Goal: Information Seeking & Learning: Learn about a topic

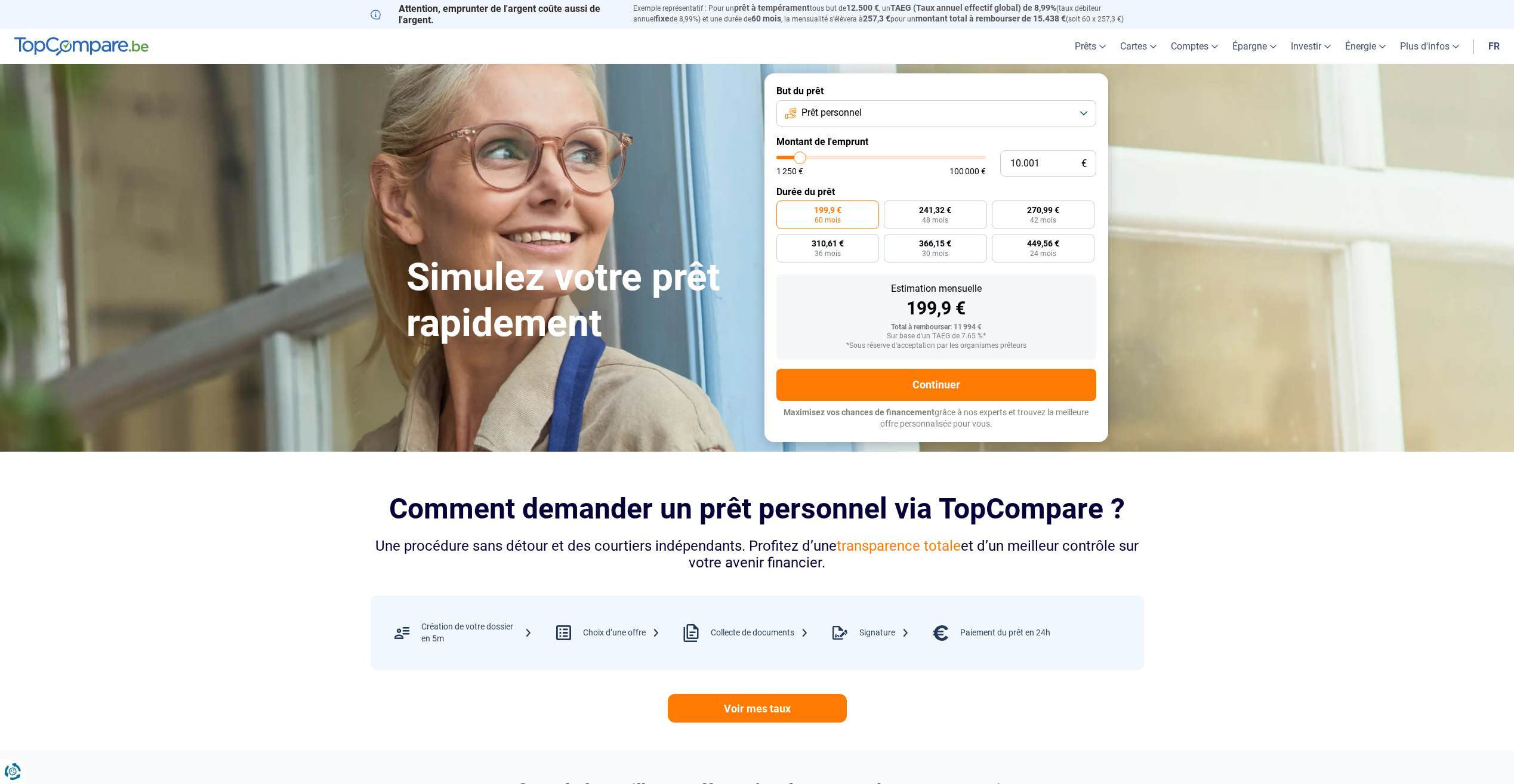
type input "10.250"
type input "10250"
type input "10.500"
type input "10500"
type input "11.500"
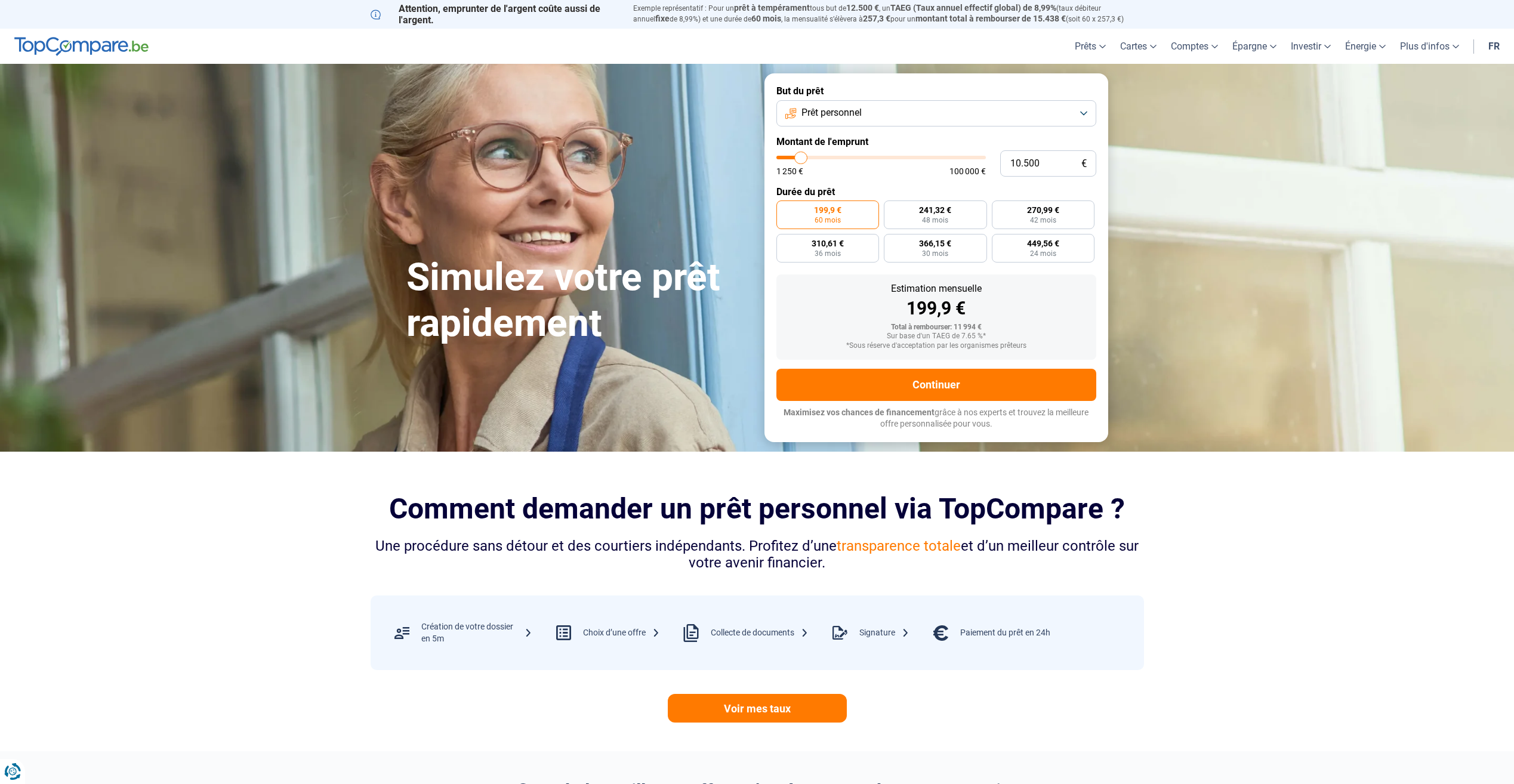
type input "11500"
type input "12.000"
type input "12000"
type input "12.500"
type input "12500"
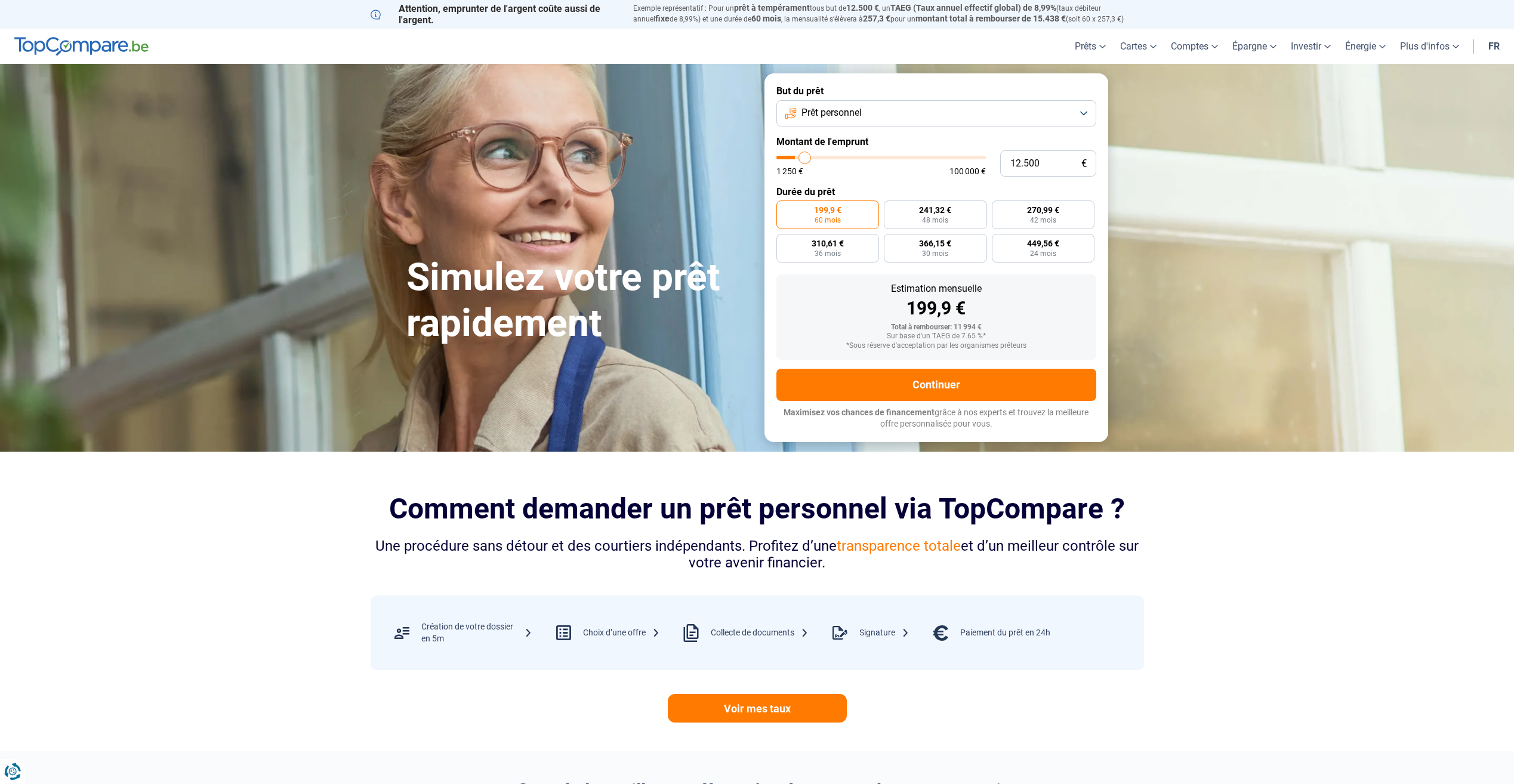
type input "12.750"
type input "12750"
type input "13.250"
type input "13250"
type input "14.000"
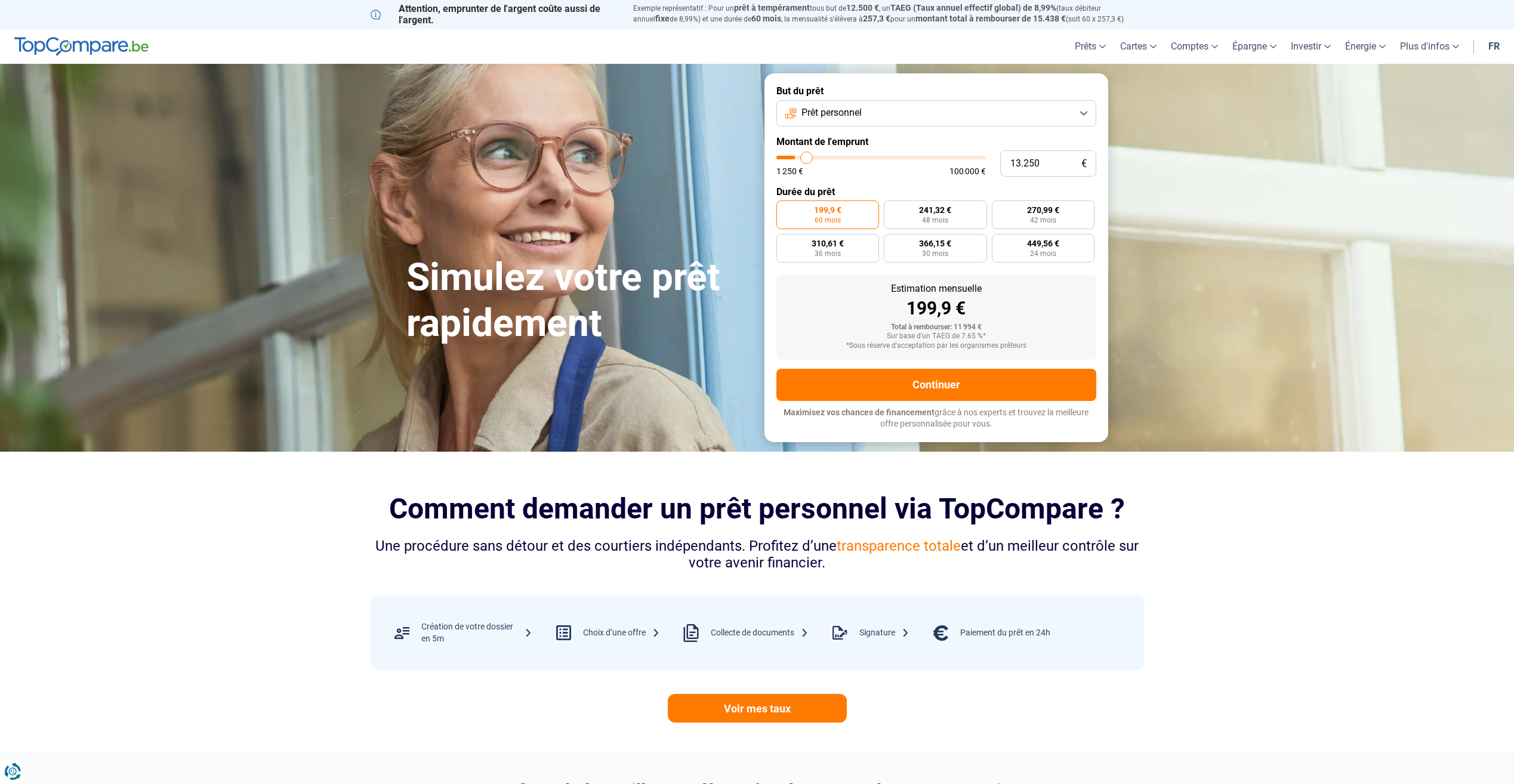
type input "14000"
type input "14.250"
type input "14250"
type input "14.500"
type input "14500"
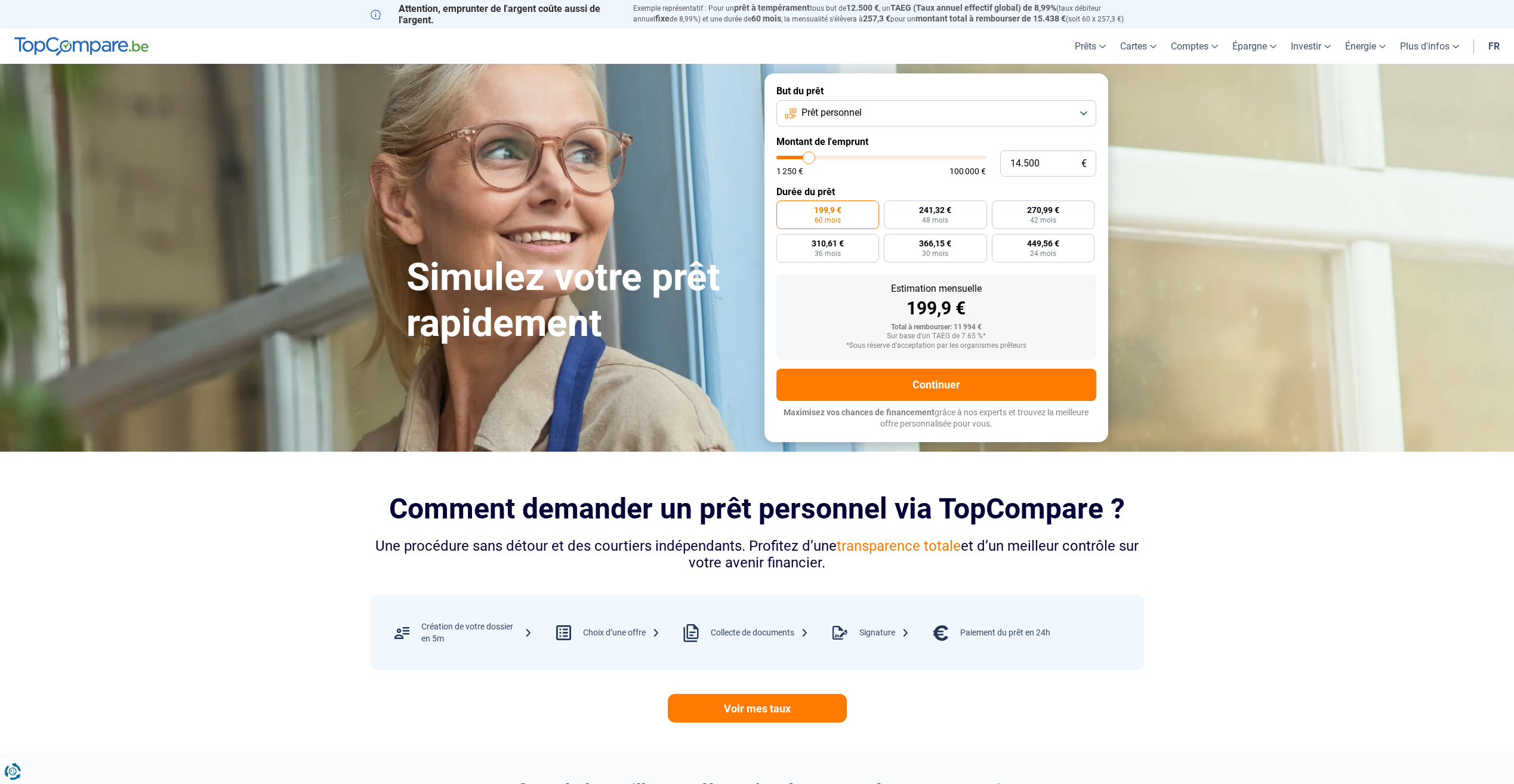
type input "14.750"
type input "14750"
type input "15.000"
type input "15000"
type input "15.500"
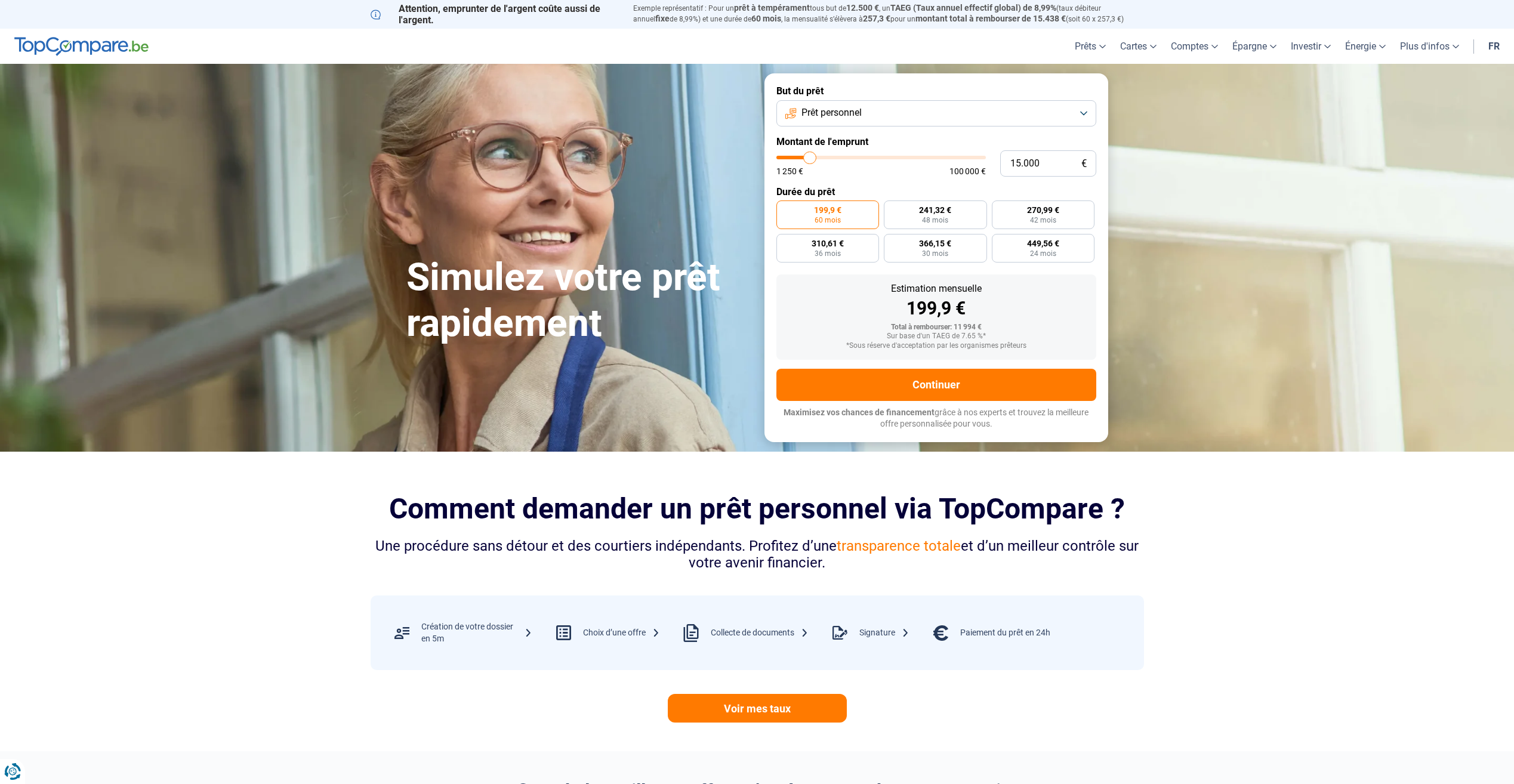
type input "15500"
type input "15.750"
type input "15750"
type input "16.250"
type input "16250"
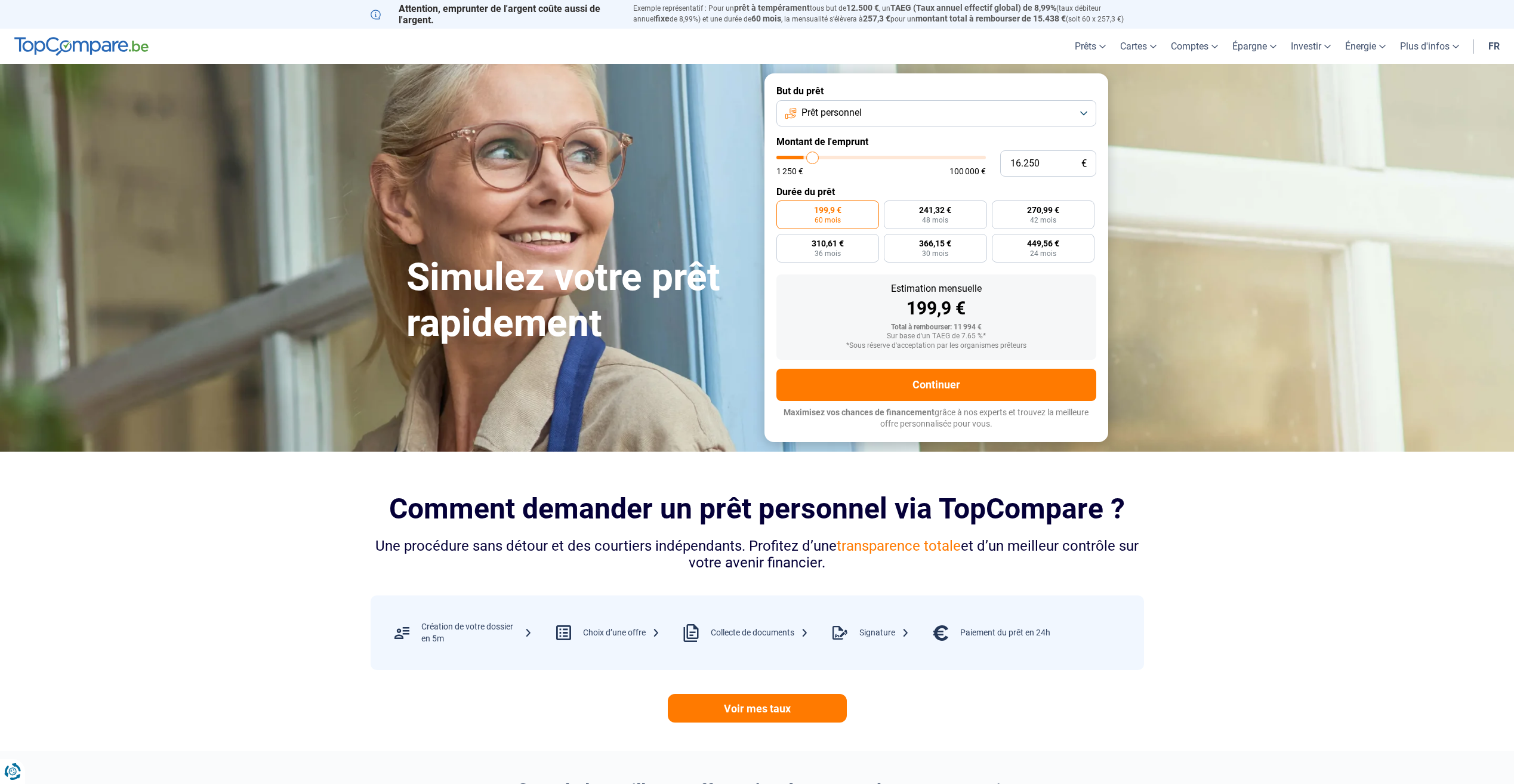
type input "17.000"
type input "17000"
type input "17.500"
type input "17500"
type input "18.500"
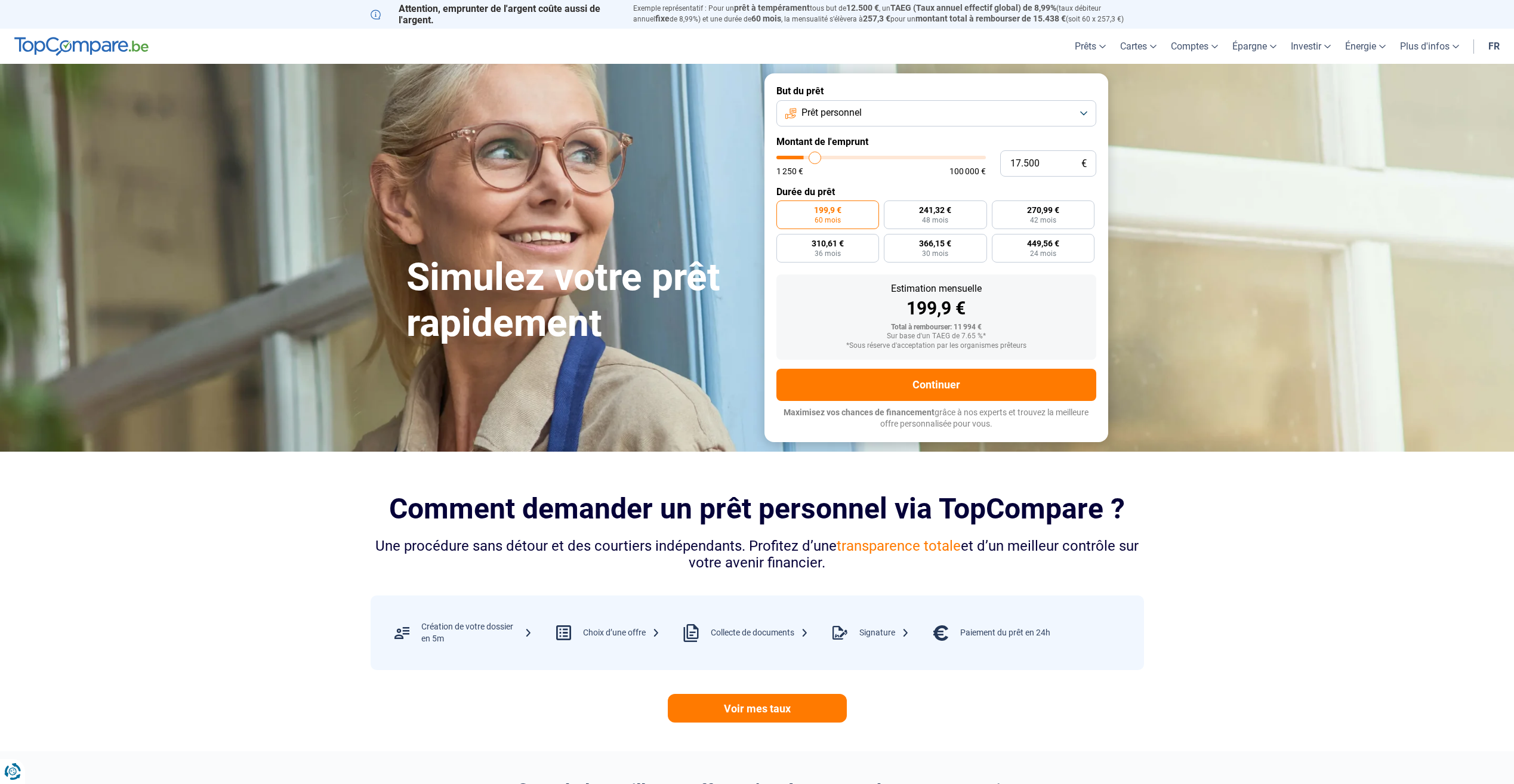
type input "18500"
type input "19.000"
type input "19000"
type input "19.750"
type input "19750"
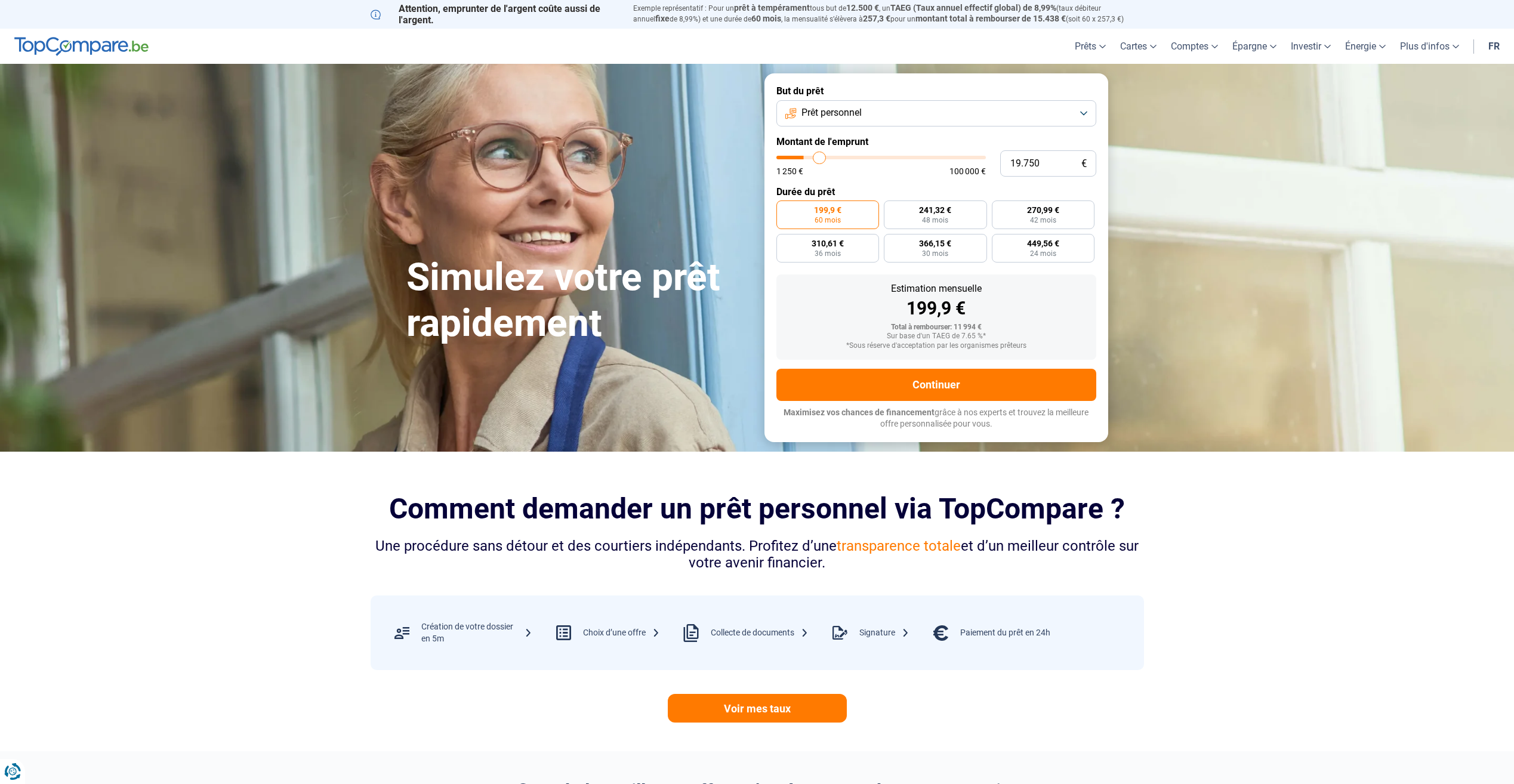
type input "20.250"
type input "20250"
type input "21.250"
type input "21250"
type input "21.750"
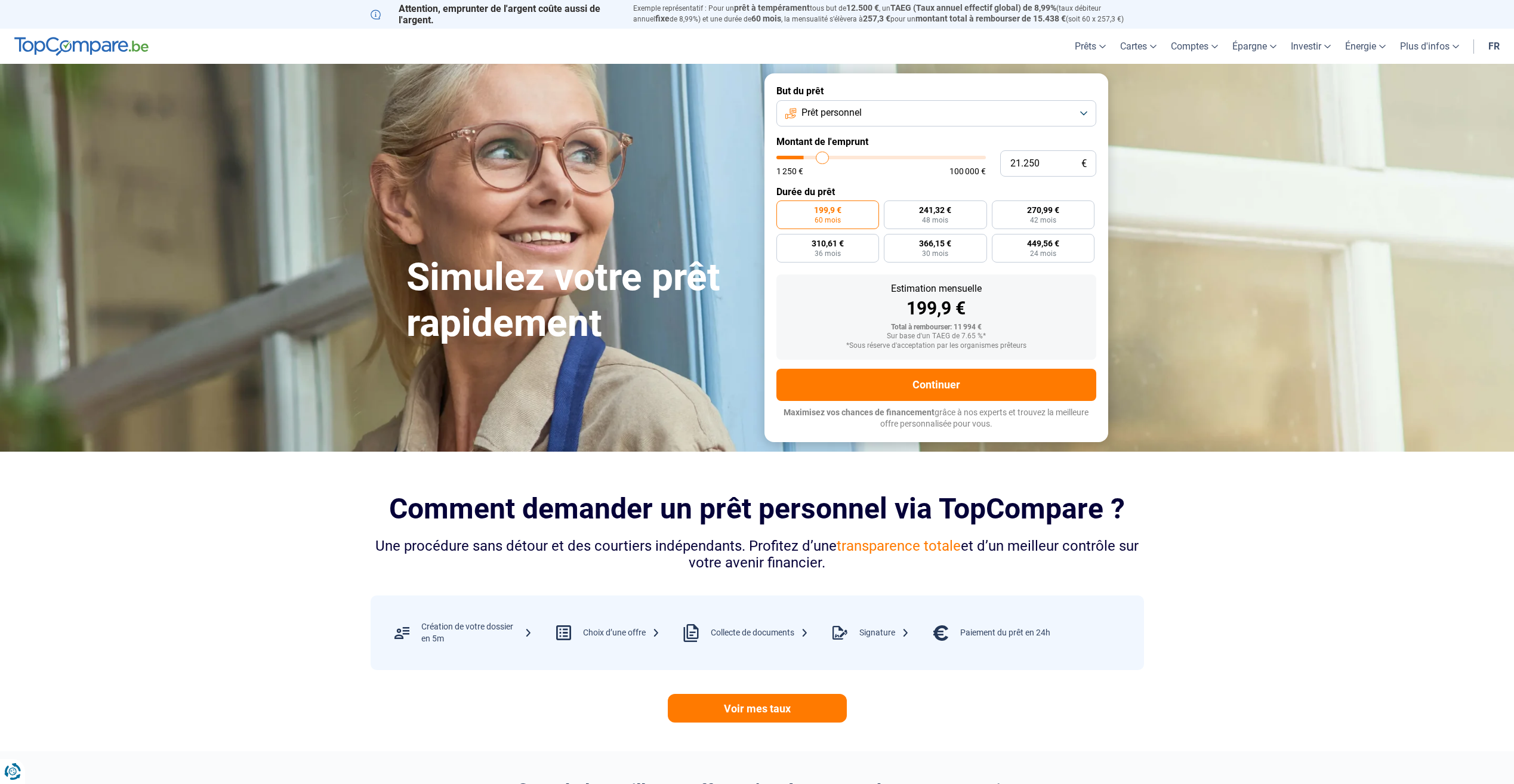
type input "21750"
type input "22.250"
type input "22250"
type input "23.000"
type input "23000"
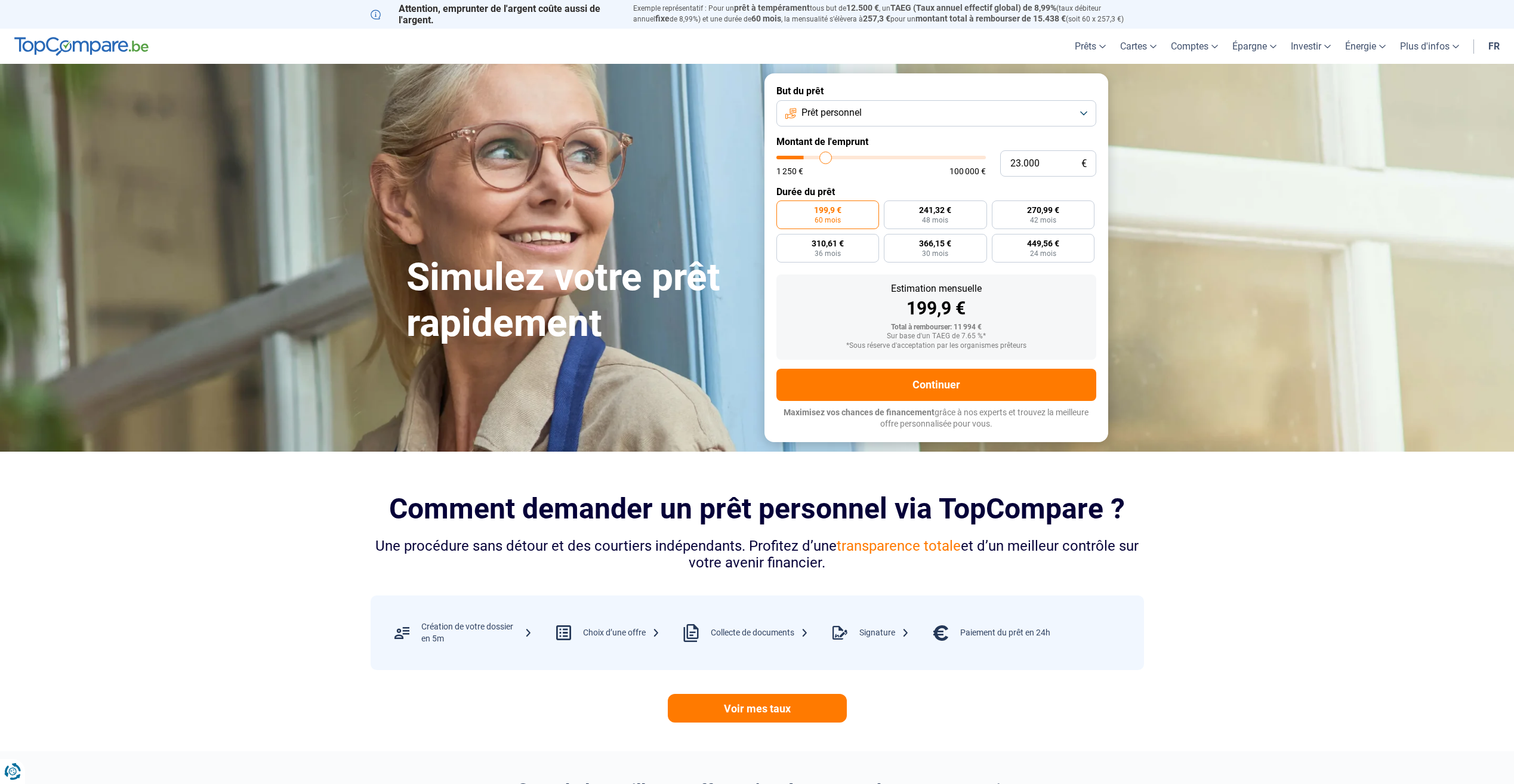
type input "23.500"
type input "23500"
type input "24.250"
type input "24250"
type input "24.750"
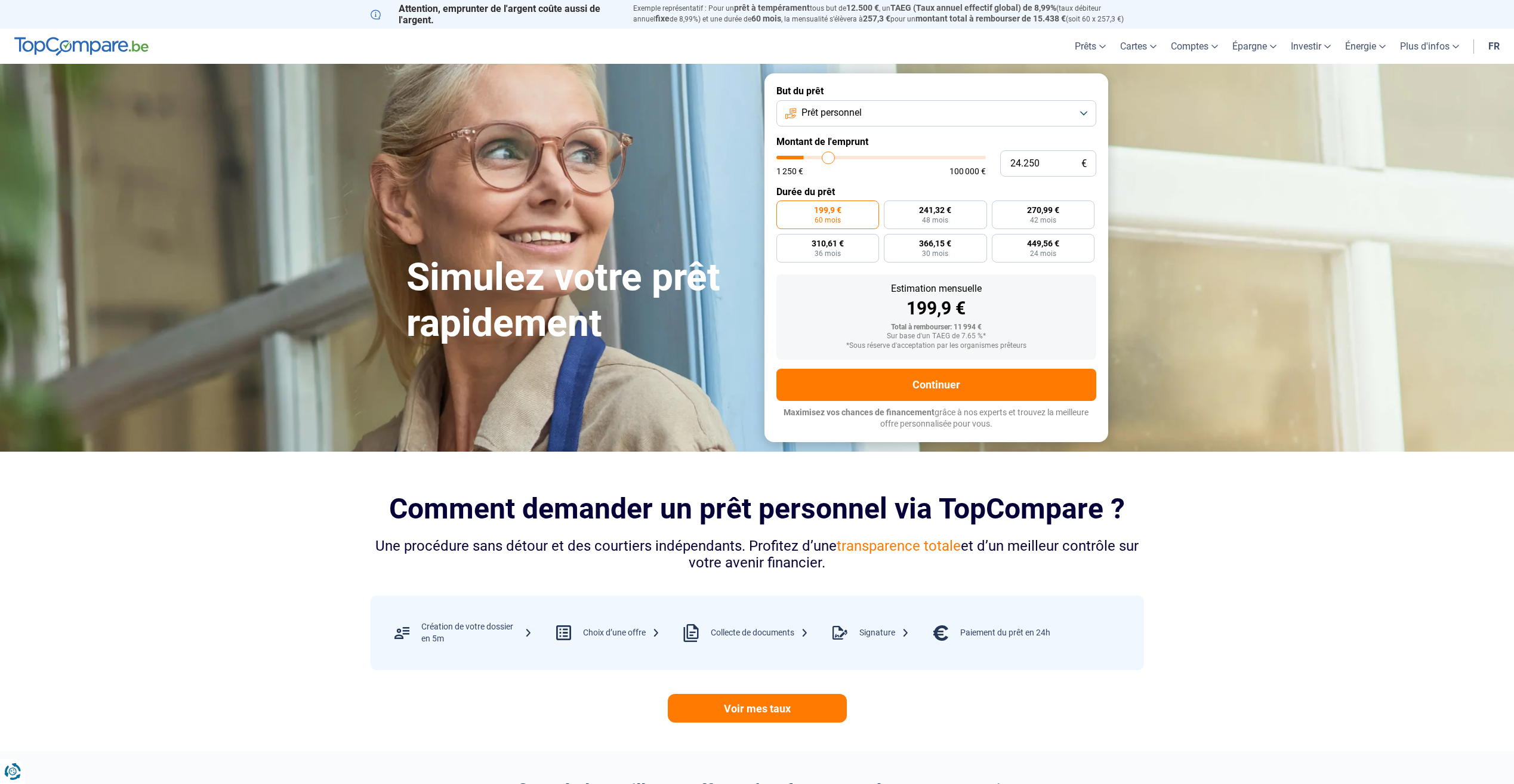
type input "24750"
type input "25.750"
type input "25750"
type input "26.500"
type input "26500"
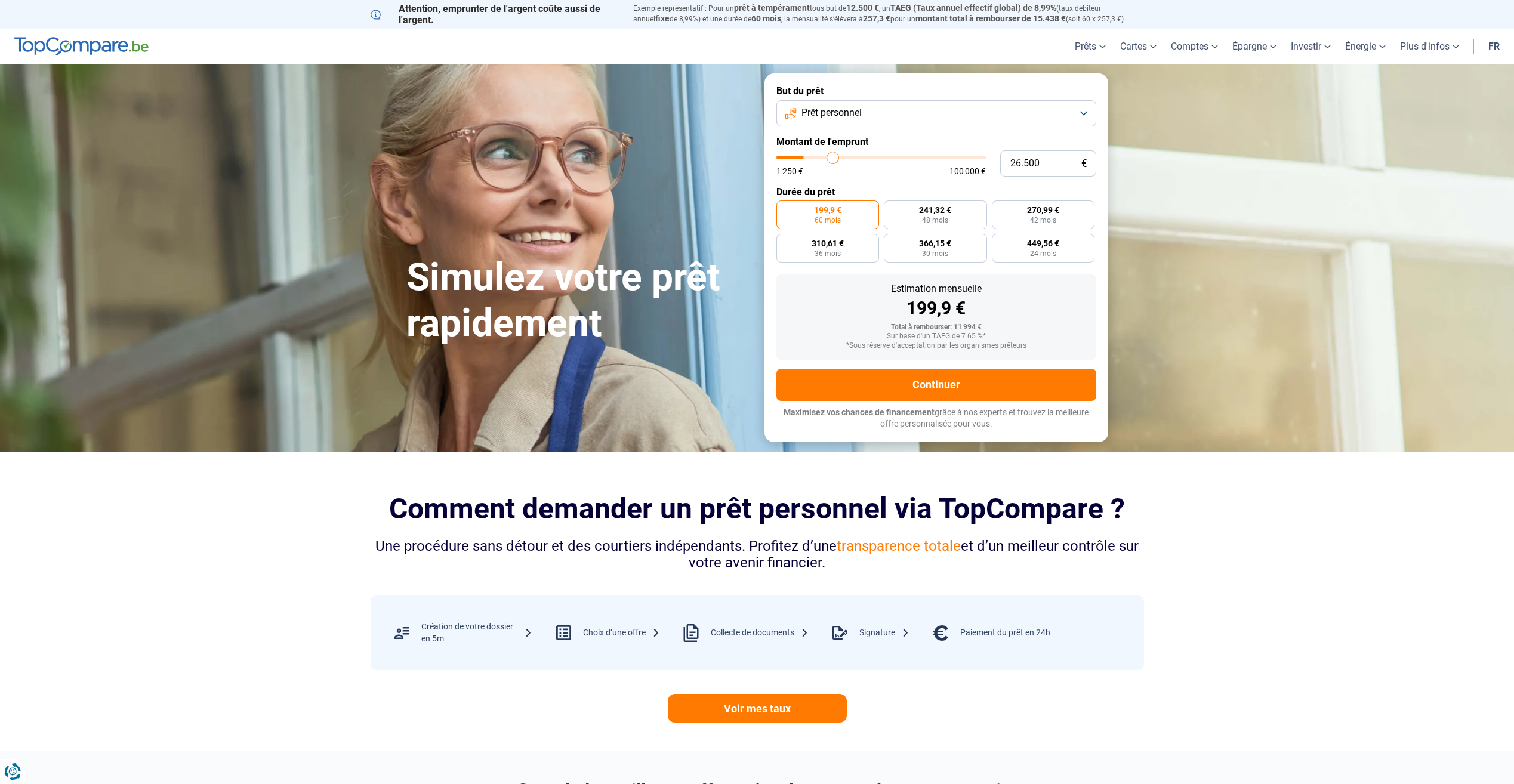
type input "27.500"
type input "27500"
type input "28.000"
type input "28000"
type input "28.750"
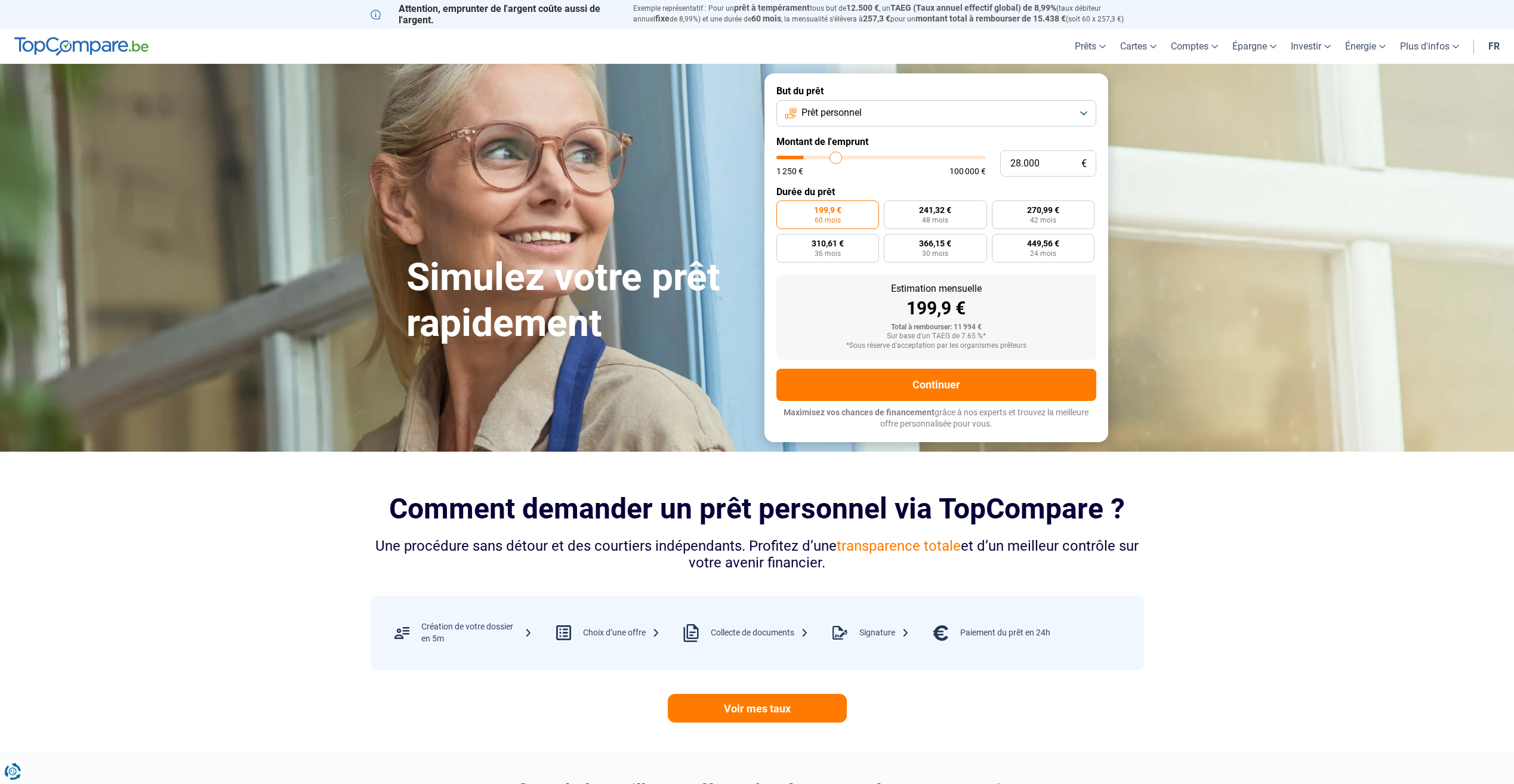
type input "28750"
type input "29.250"
type input "29250"
type input "29.750"
type input "29750"
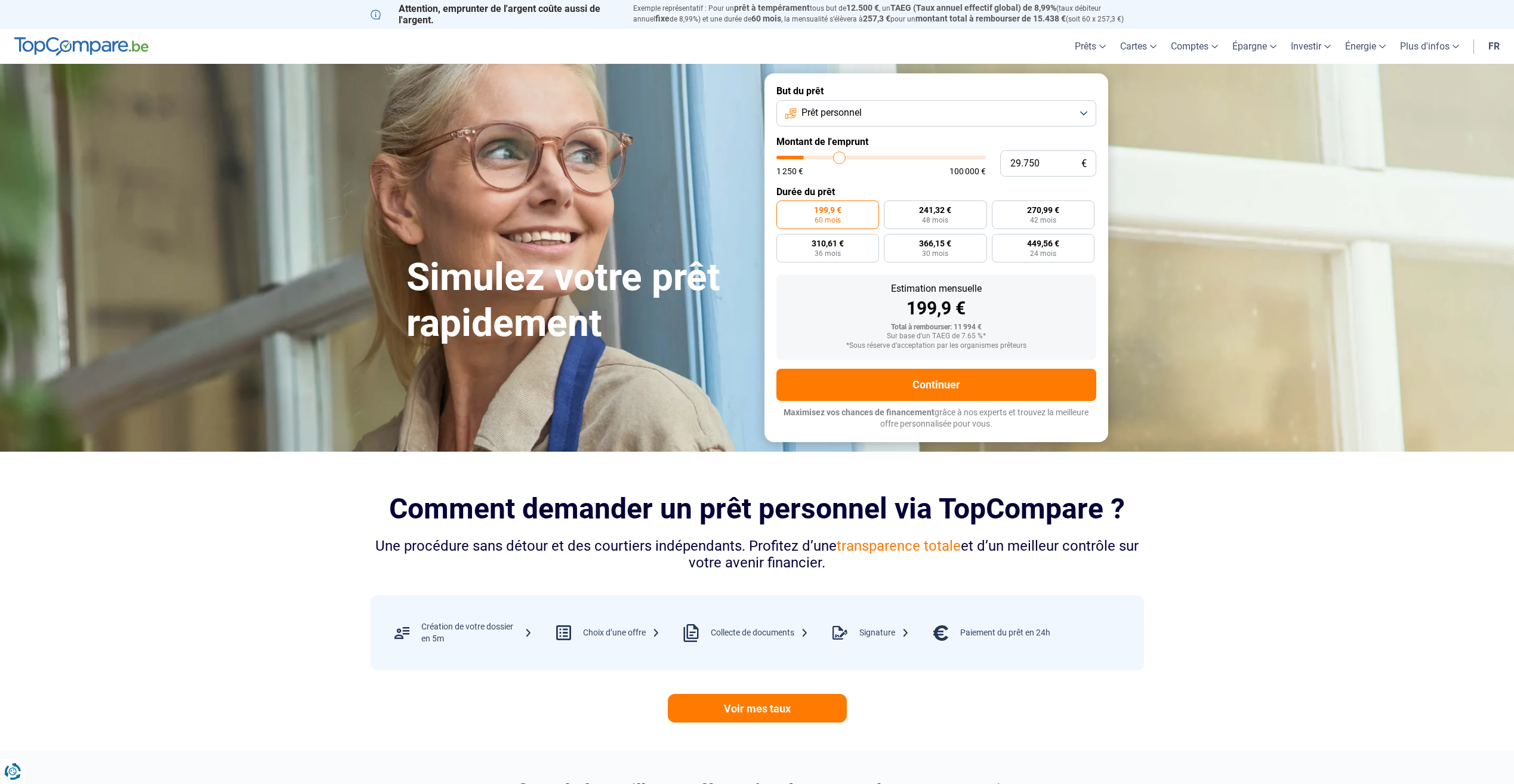
type input "30.500"
type input "30500"
type input "31.000"
type input "31000"
type input "31.750"
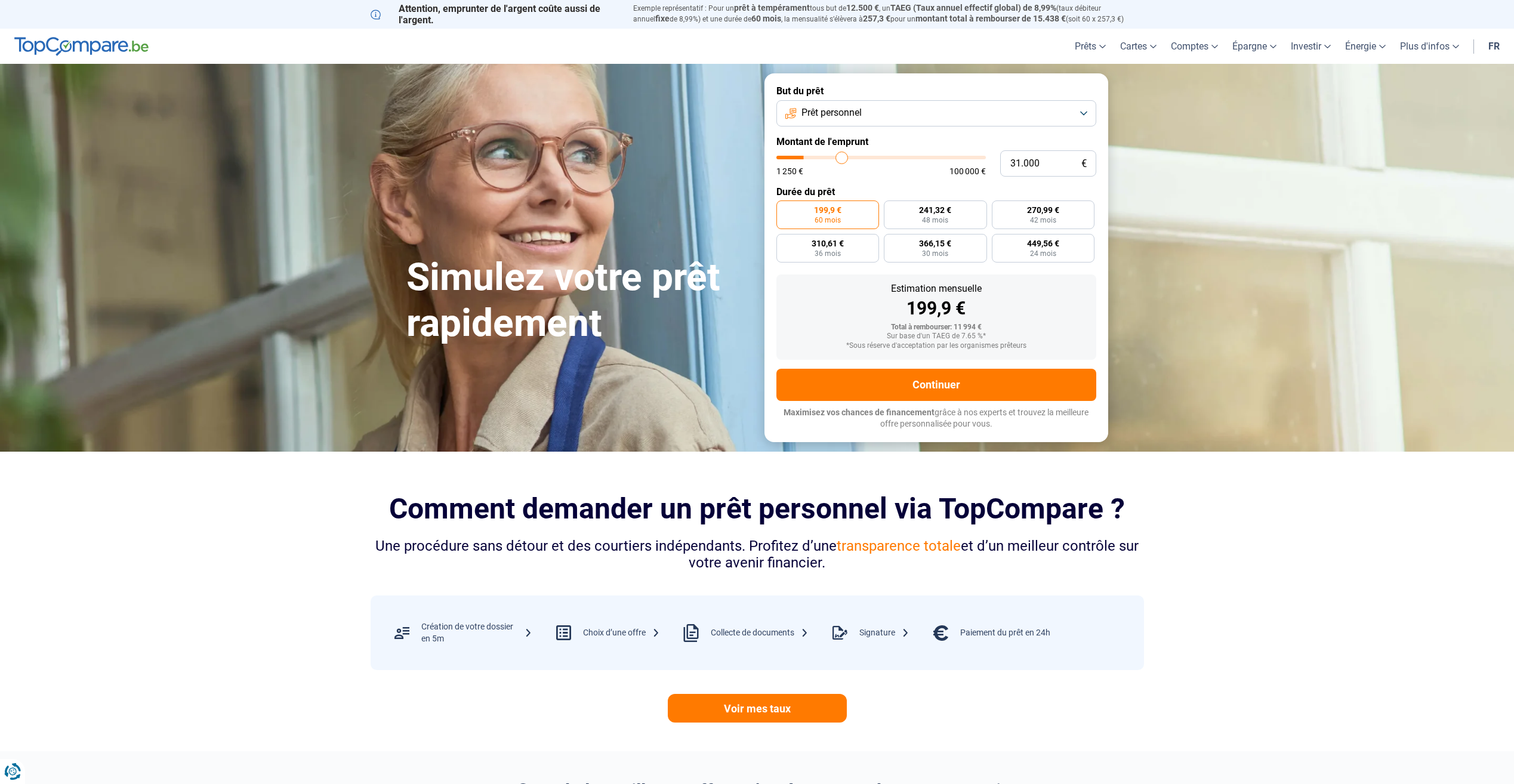
type input "31750"
type input "32.250"
type input "32250"
type input "33.250"
type input "33250"
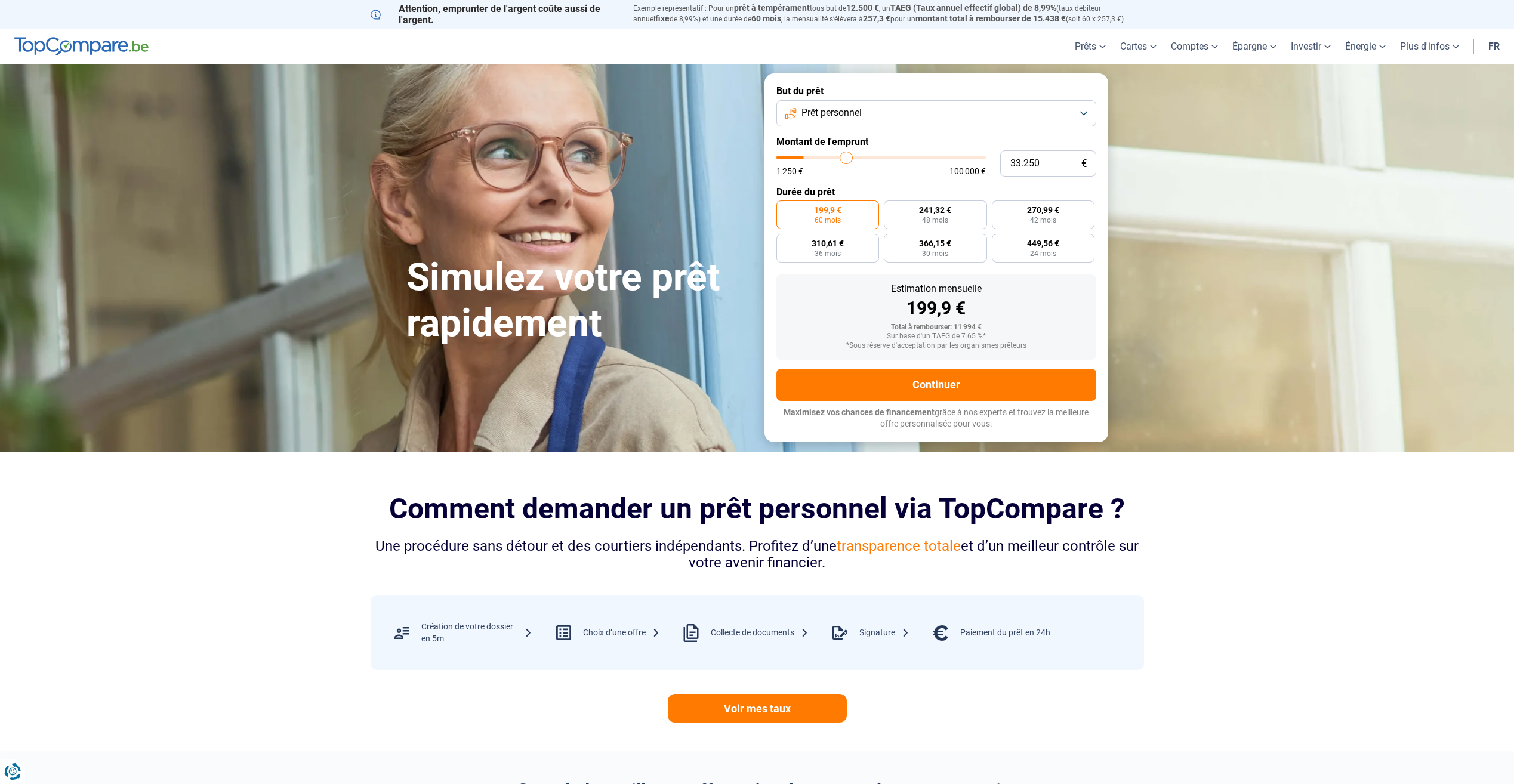
type input "33.500"
type input "33500"
type input "34.250"
type input "34250"
type input "35.500"
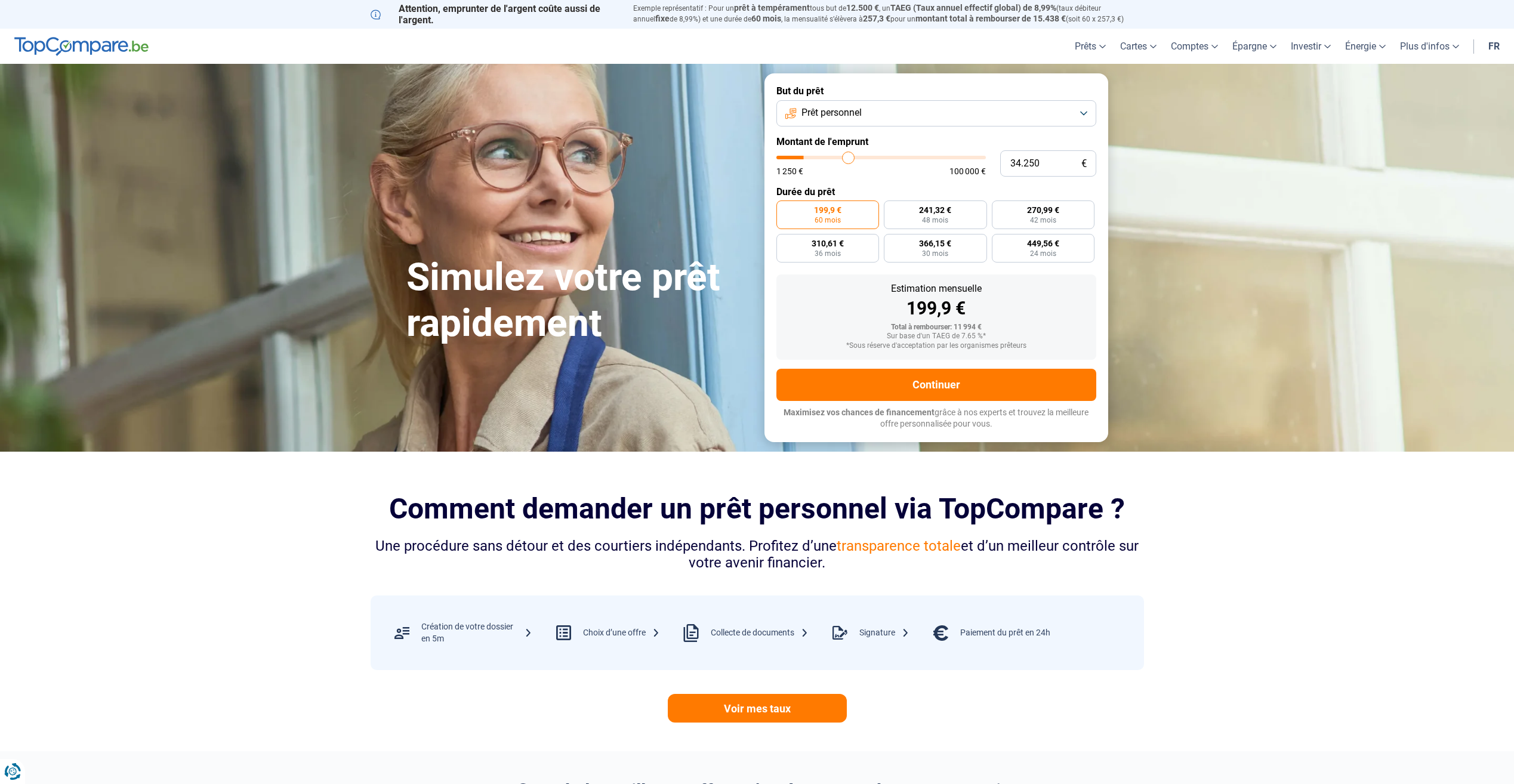
type input "35500"
type input "36.250"
type input "36250"
type input "37.750"
type input "37750"
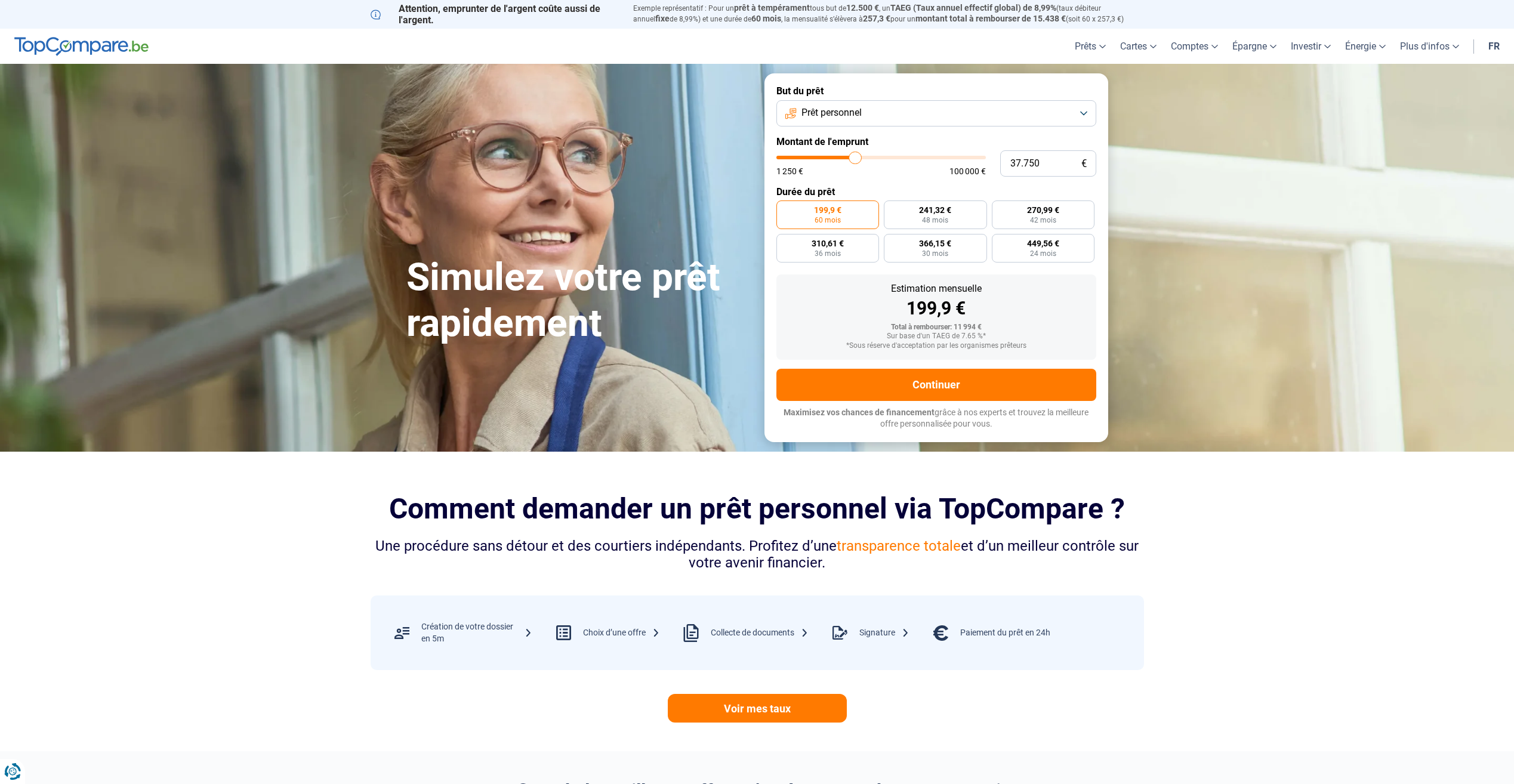
type input "38.750"
type input "38750"
type input "40.000"
type input "40000"
type input "41.250"
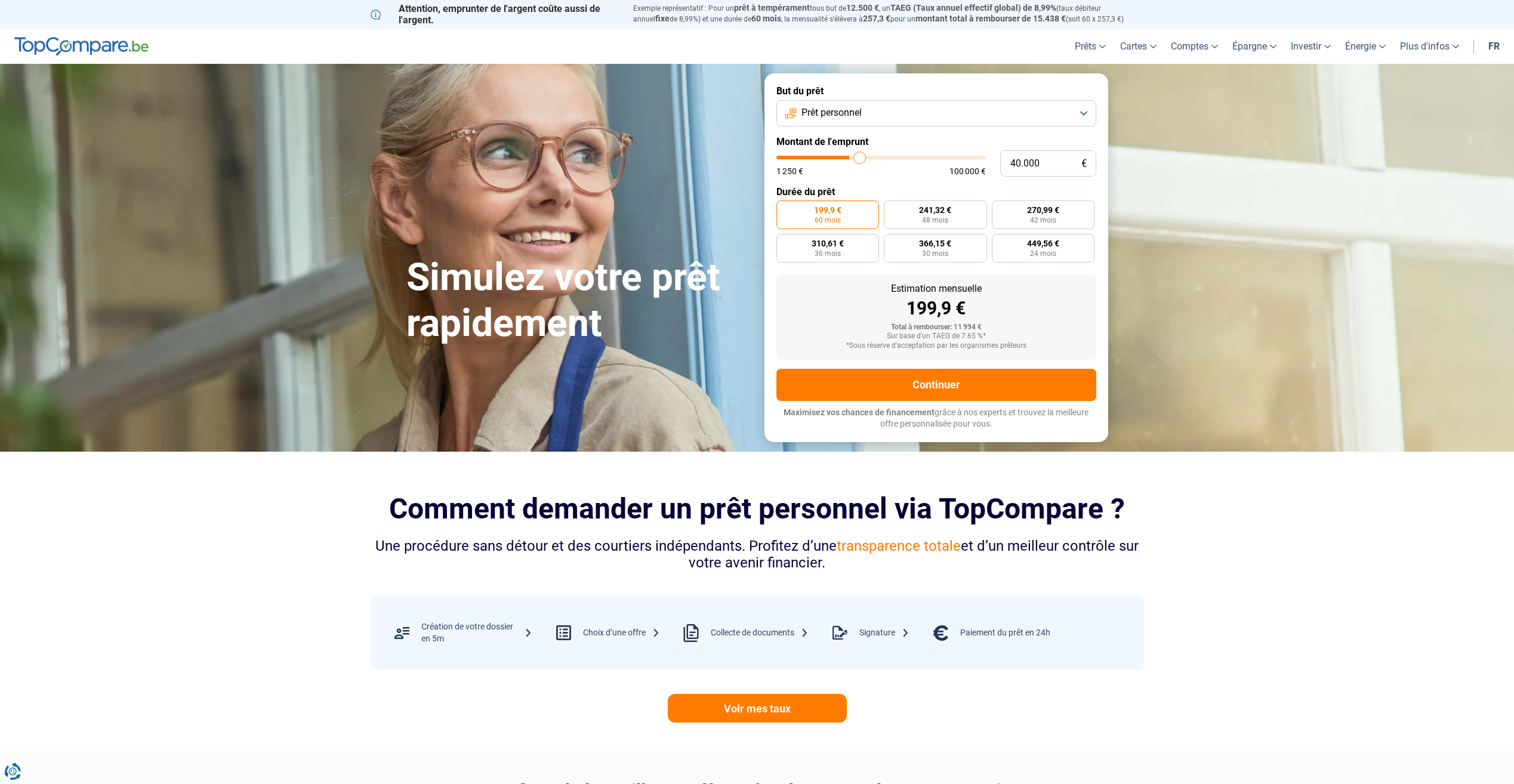
type input "41250"
type input "42.750"
type input "42750"
type input "44.000"
type input "44000"
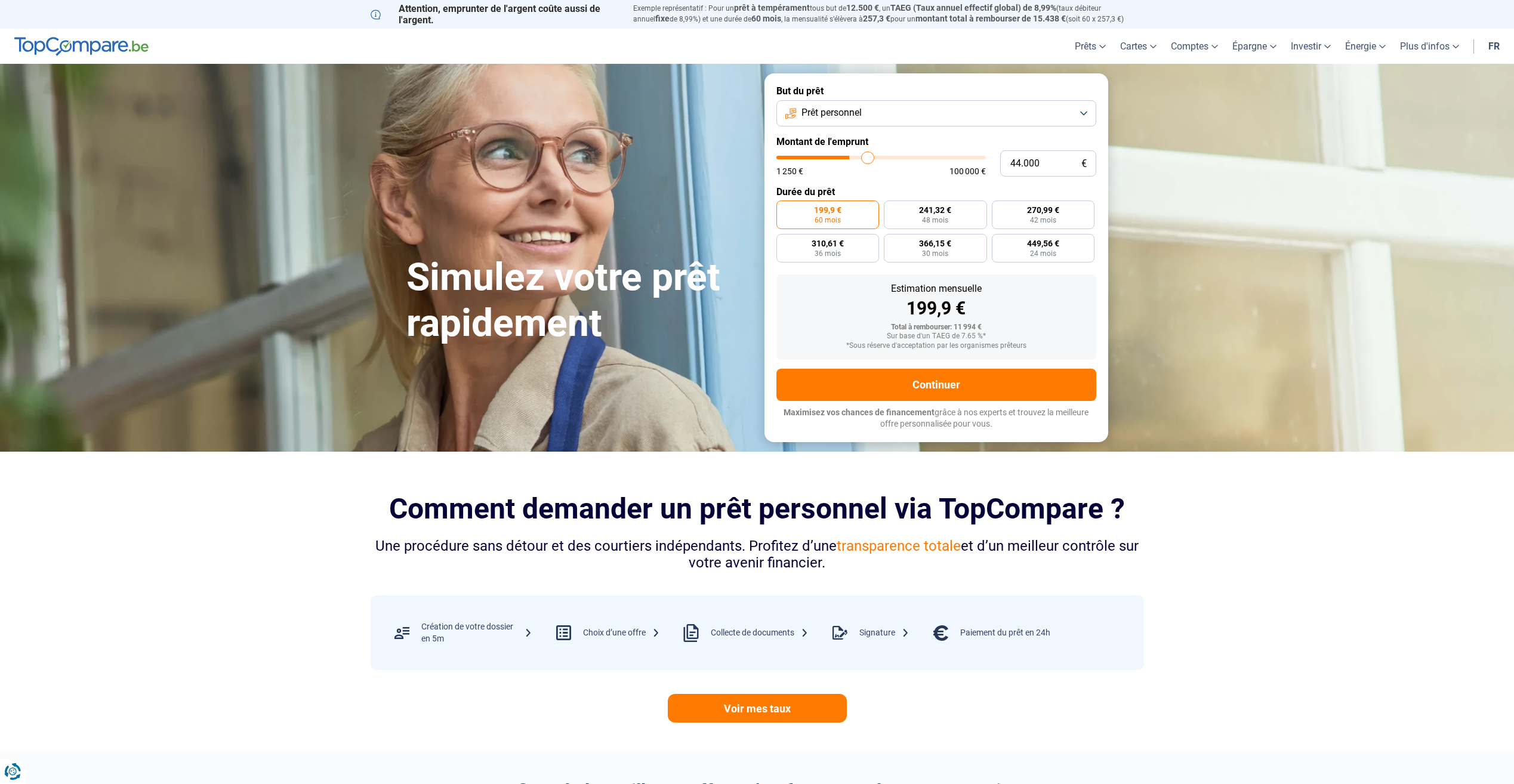
type input "45.500"
type input "45500"
type input "46.750"
type input "46750"
type input "47.500"
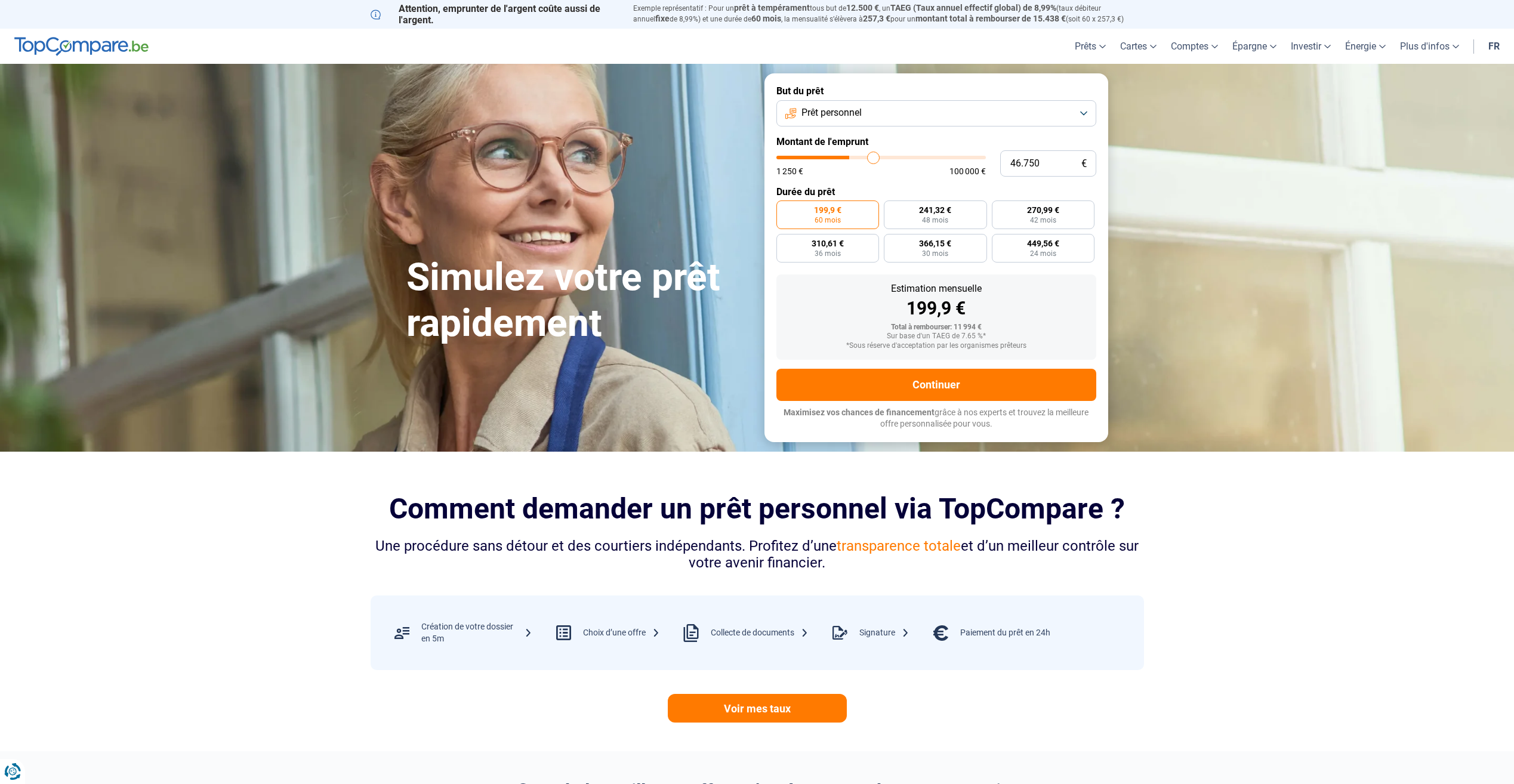
type input "47500"
type input "48.500"
type input "48500"
type input "49.750"
type input "49750"
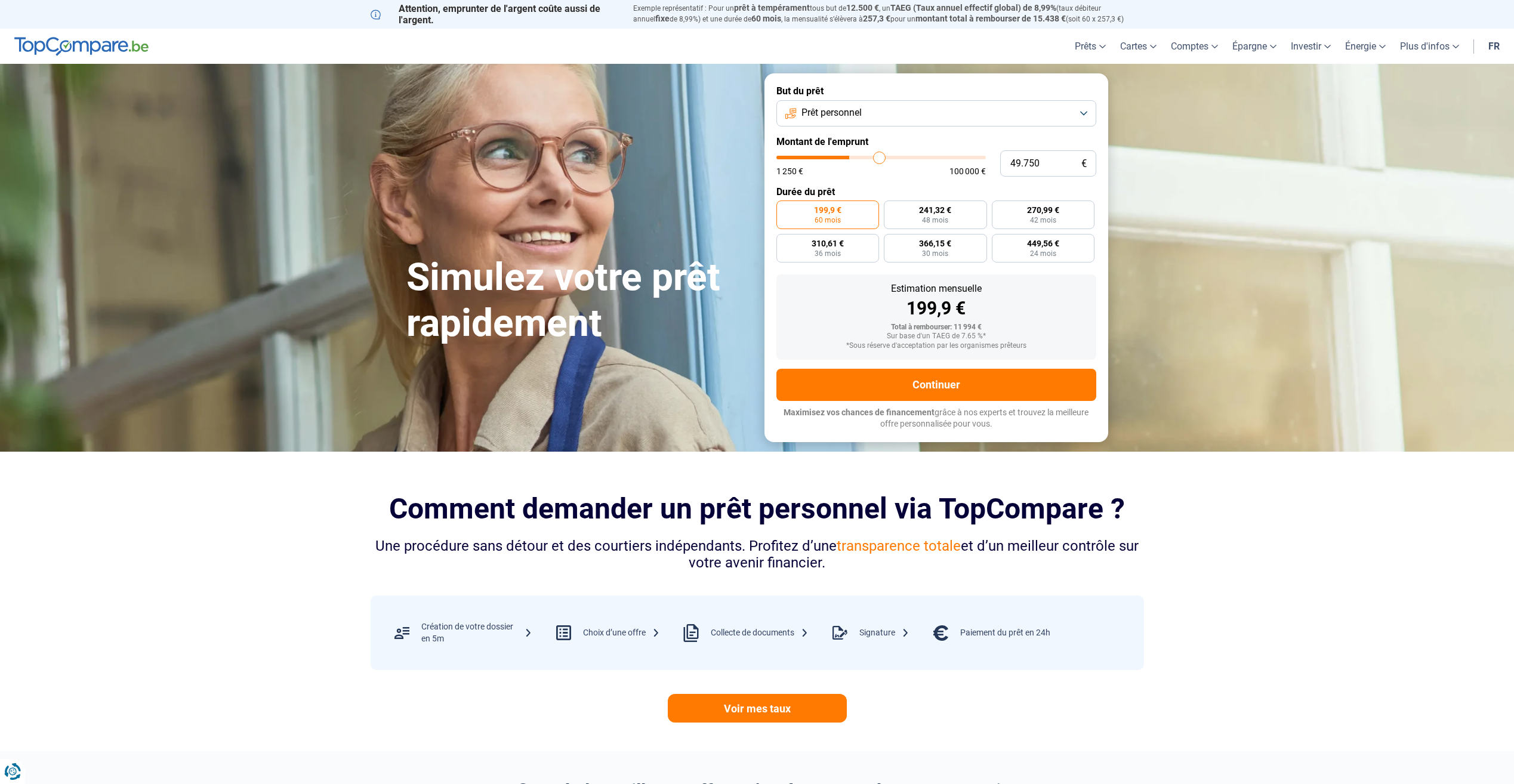
type input "50.500"
type input "50500"
type input "51.500"
type input "51500"
type input "53.000"
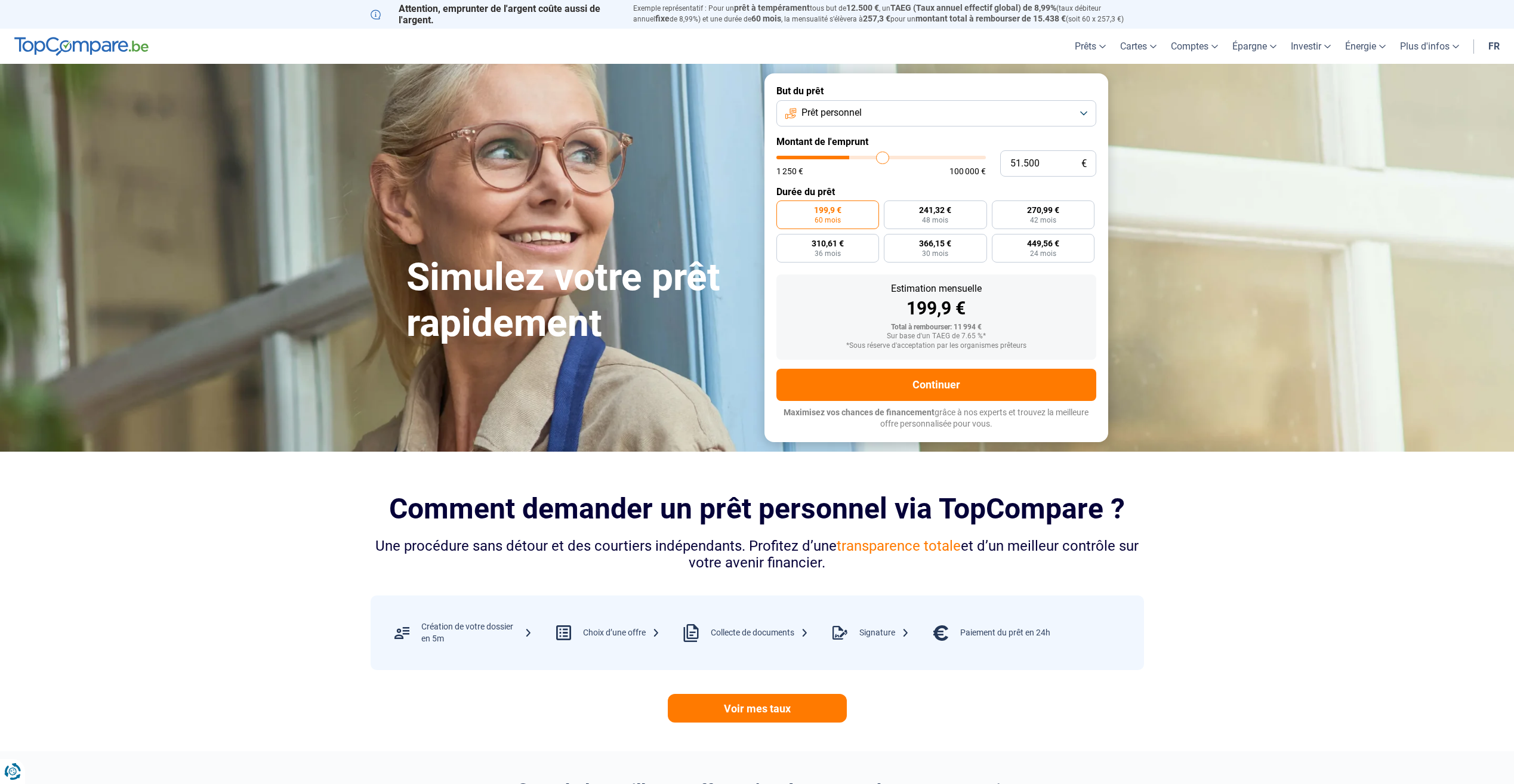
type input "53000"
type input "54.500"
type input "54500"
type input "55.750"
type input "55750"
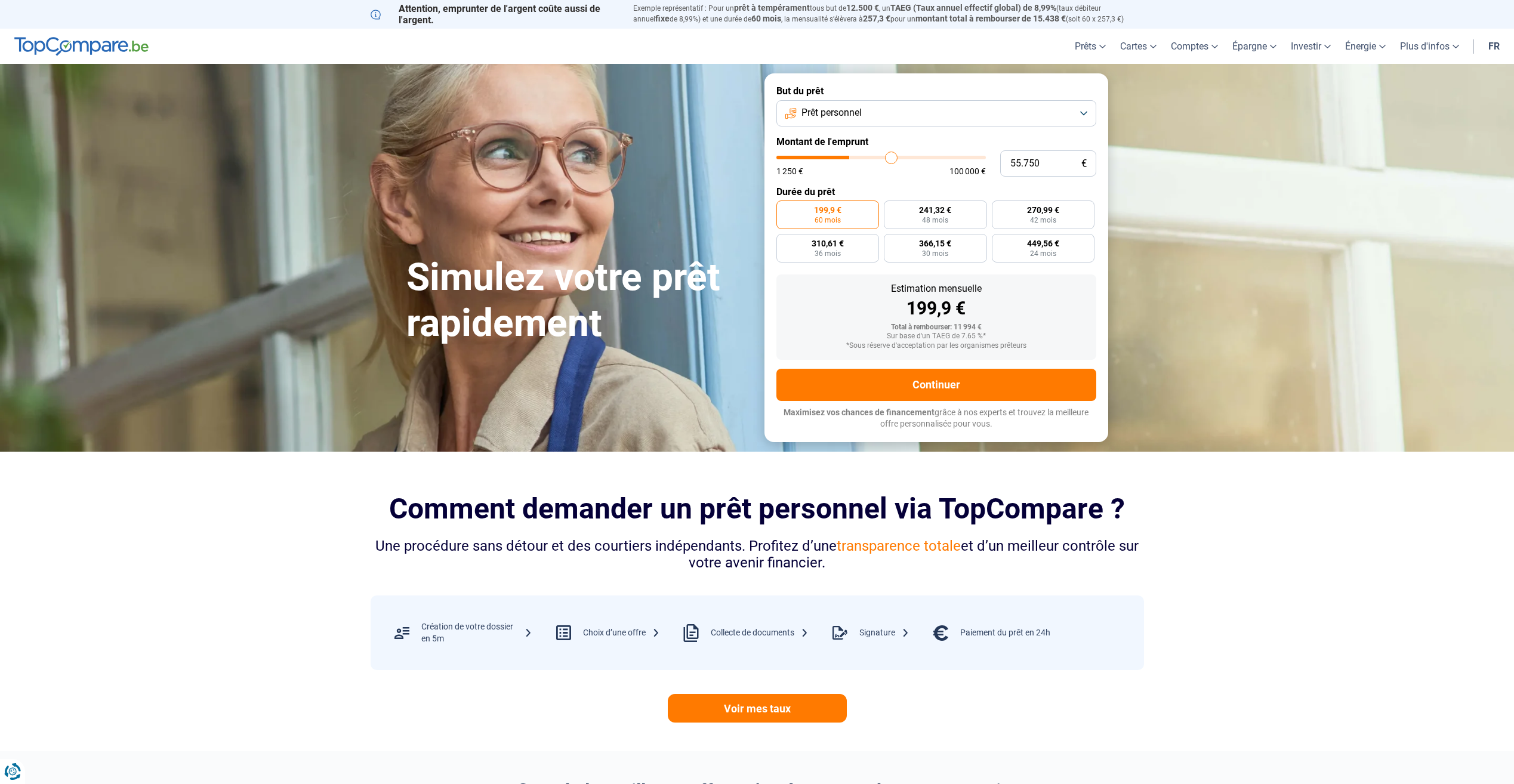
type input "57.500"
type input "57500"
type input "59.250"
type input "59250"
type input "61.000"
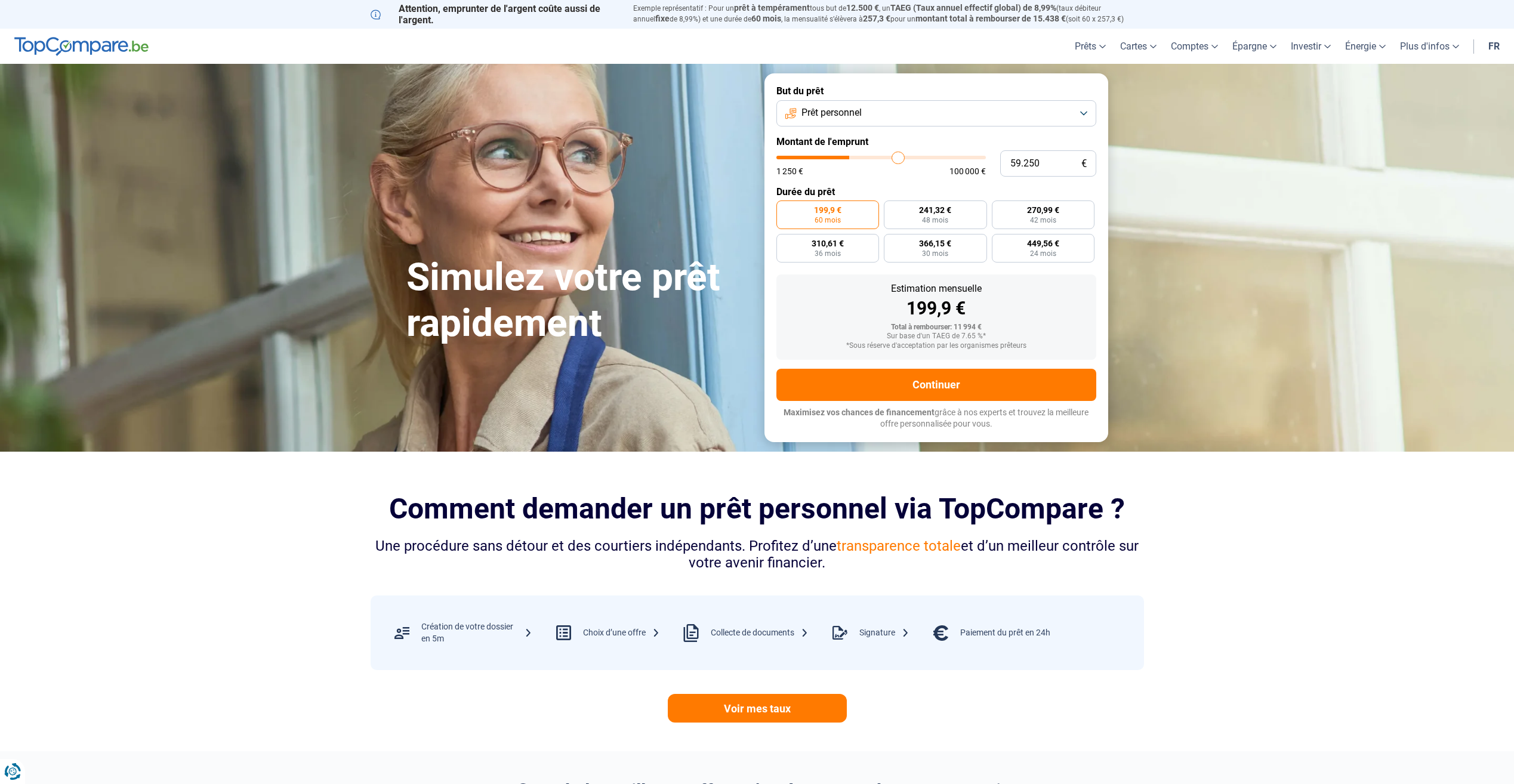
type input "61000"
type input "63.250"
type input "63250"
type input "65.000"
type input "65000"
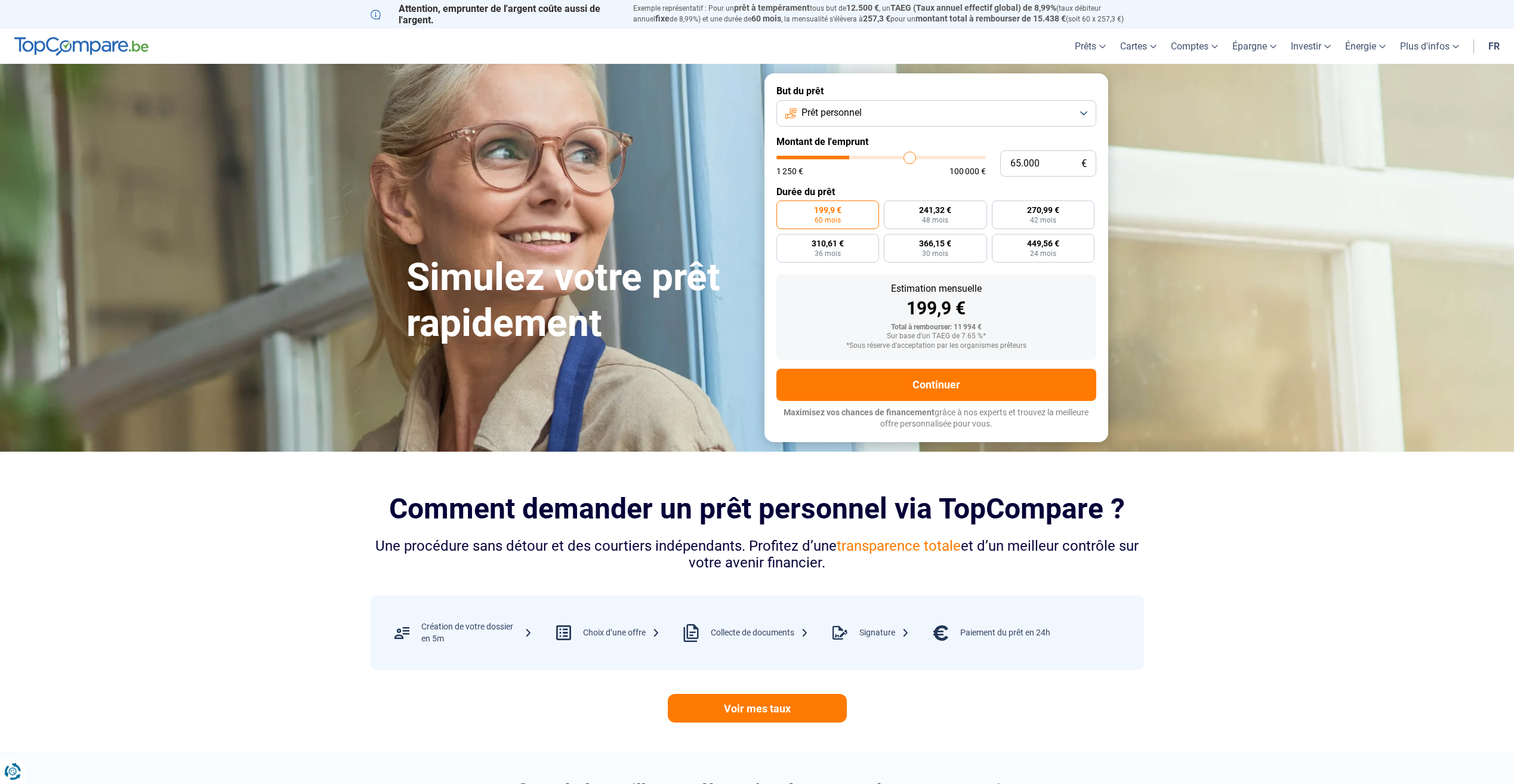
type input "66.750"
type input "66750"
type input "68.750"
type input "68750"
type input "70.750"
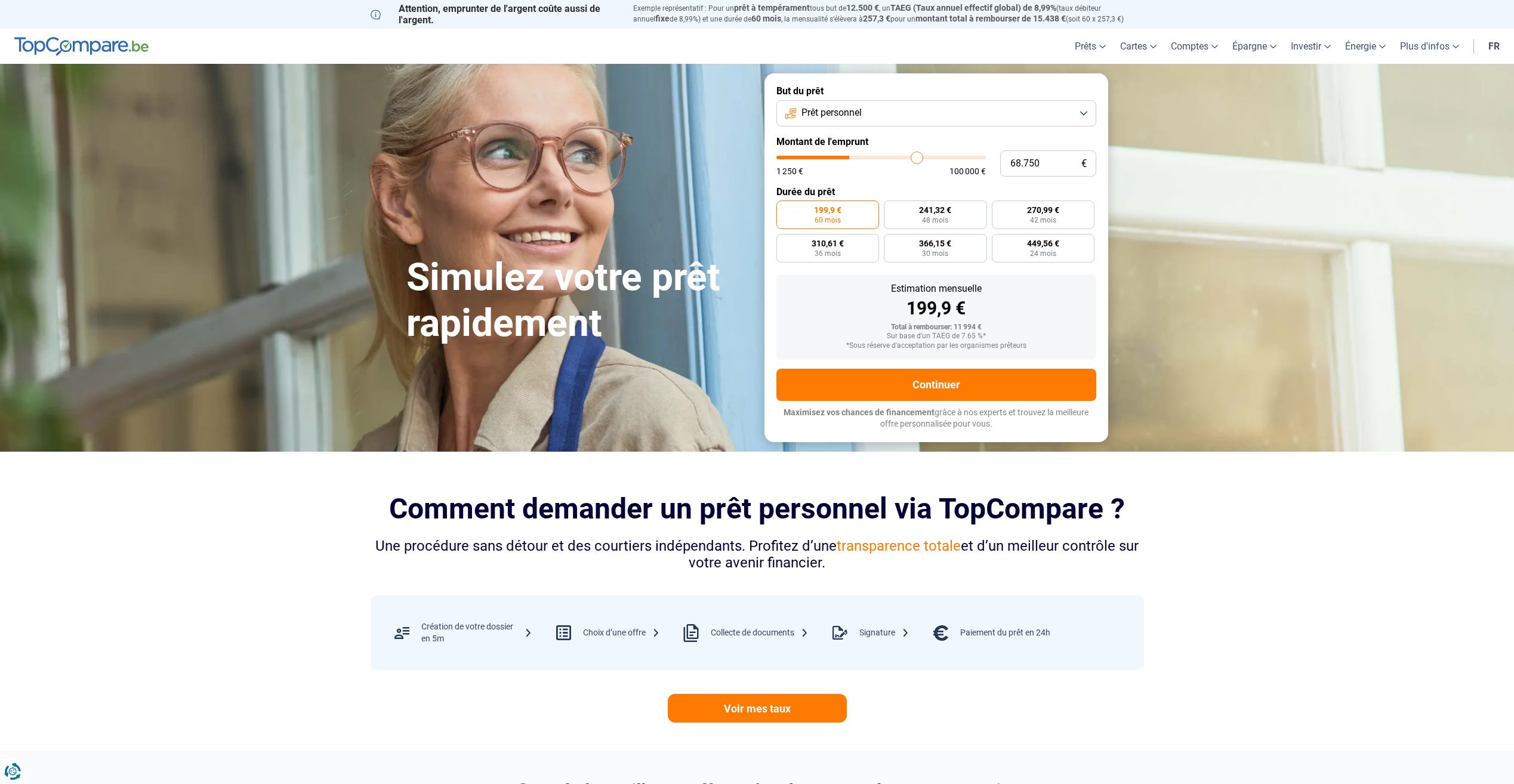
type input "70750"
type input "72.750"
type input "72750"
type input "74.750"
type input "74750"
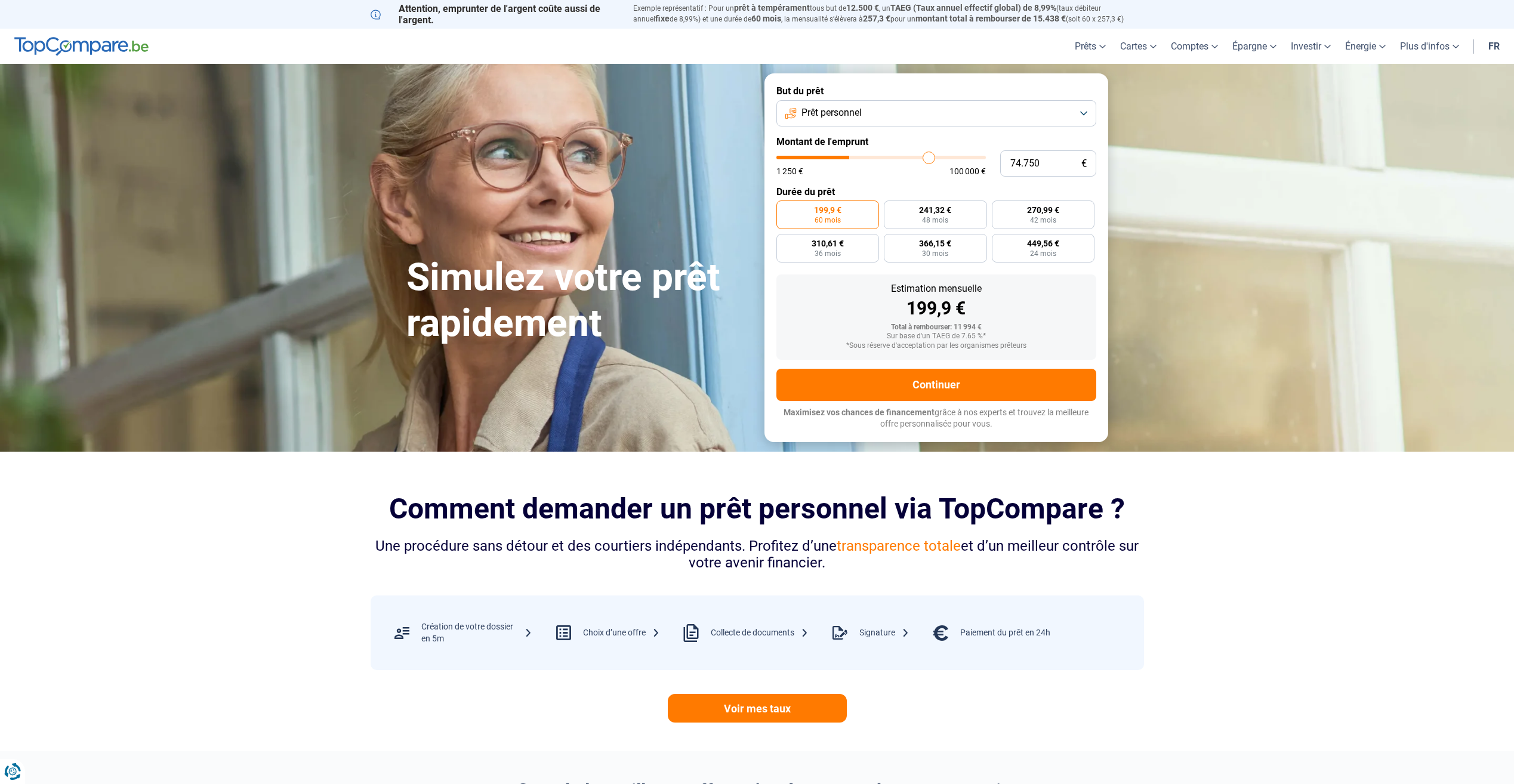
type input "76.500"
type input "76500"
type input "78.250"
type input "78250"
type input "80.000"
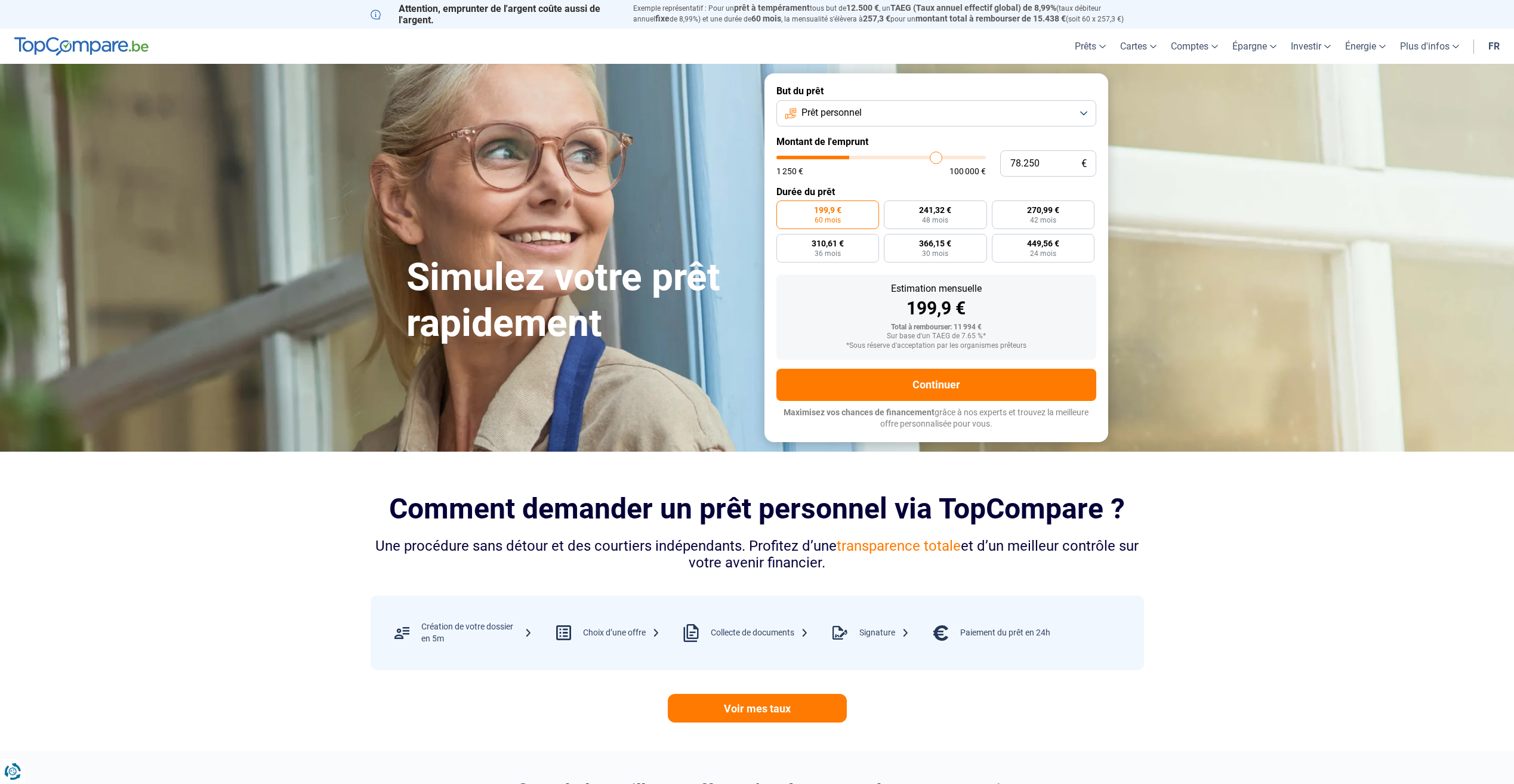
type input "80000"
type input "81.500"
type input "81500"
type input "83.000"
type input "83000"
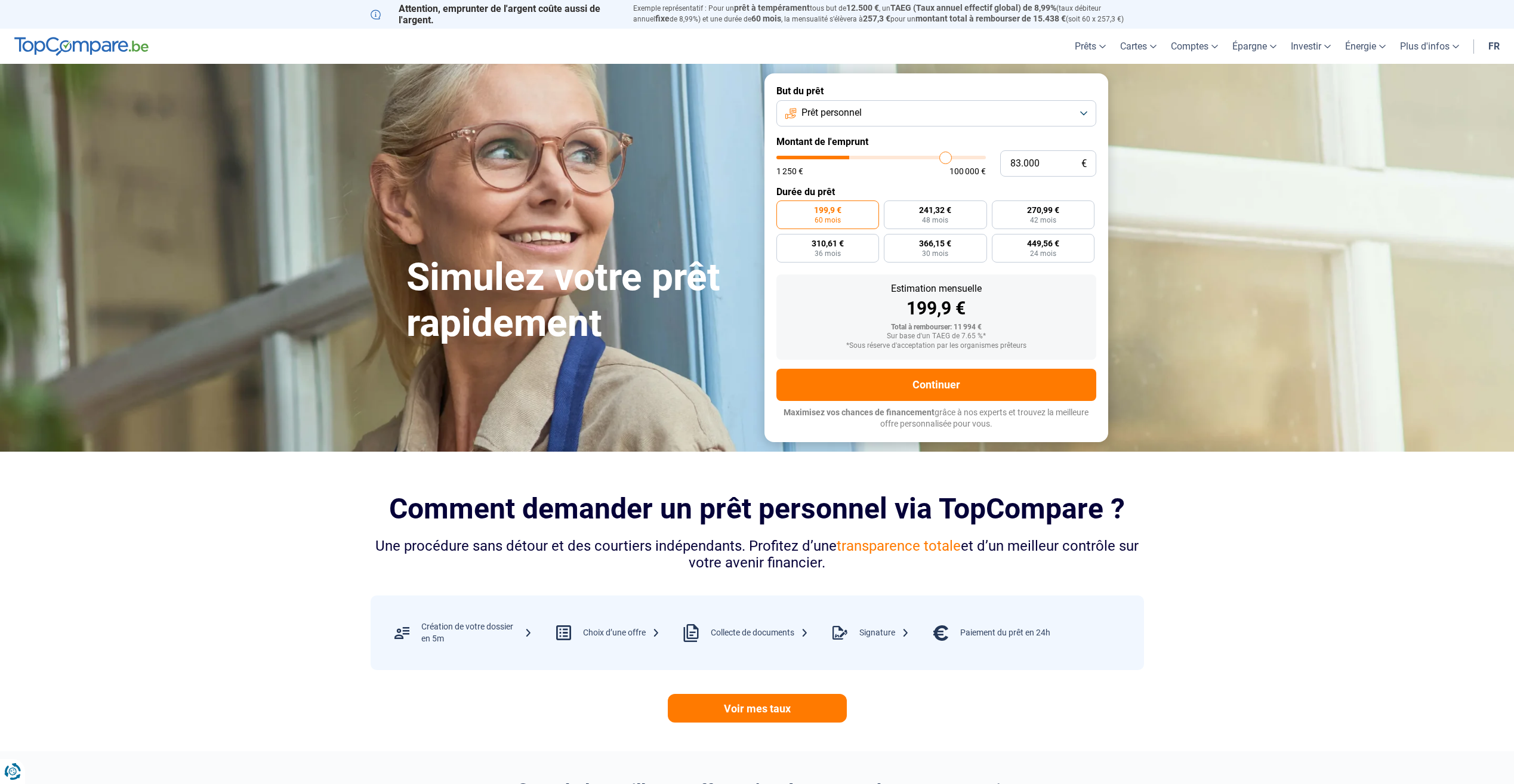
type input "85.000"
type input "85000"
type input "86.750"
type input "86750"
type input "88.000"
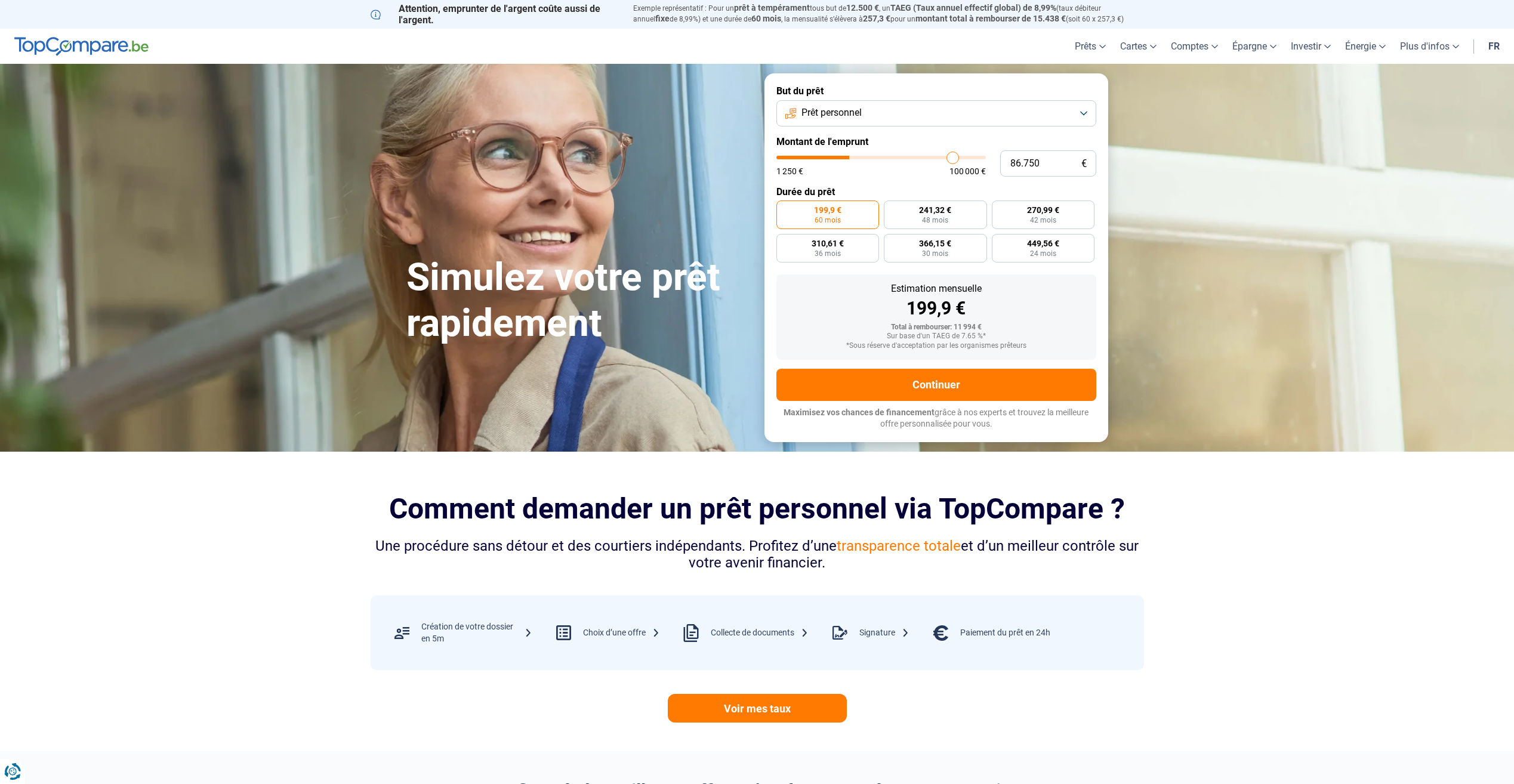
type input "88000"
type input "89.750"
type input "89750"
type input "91.500"
type input "91500"
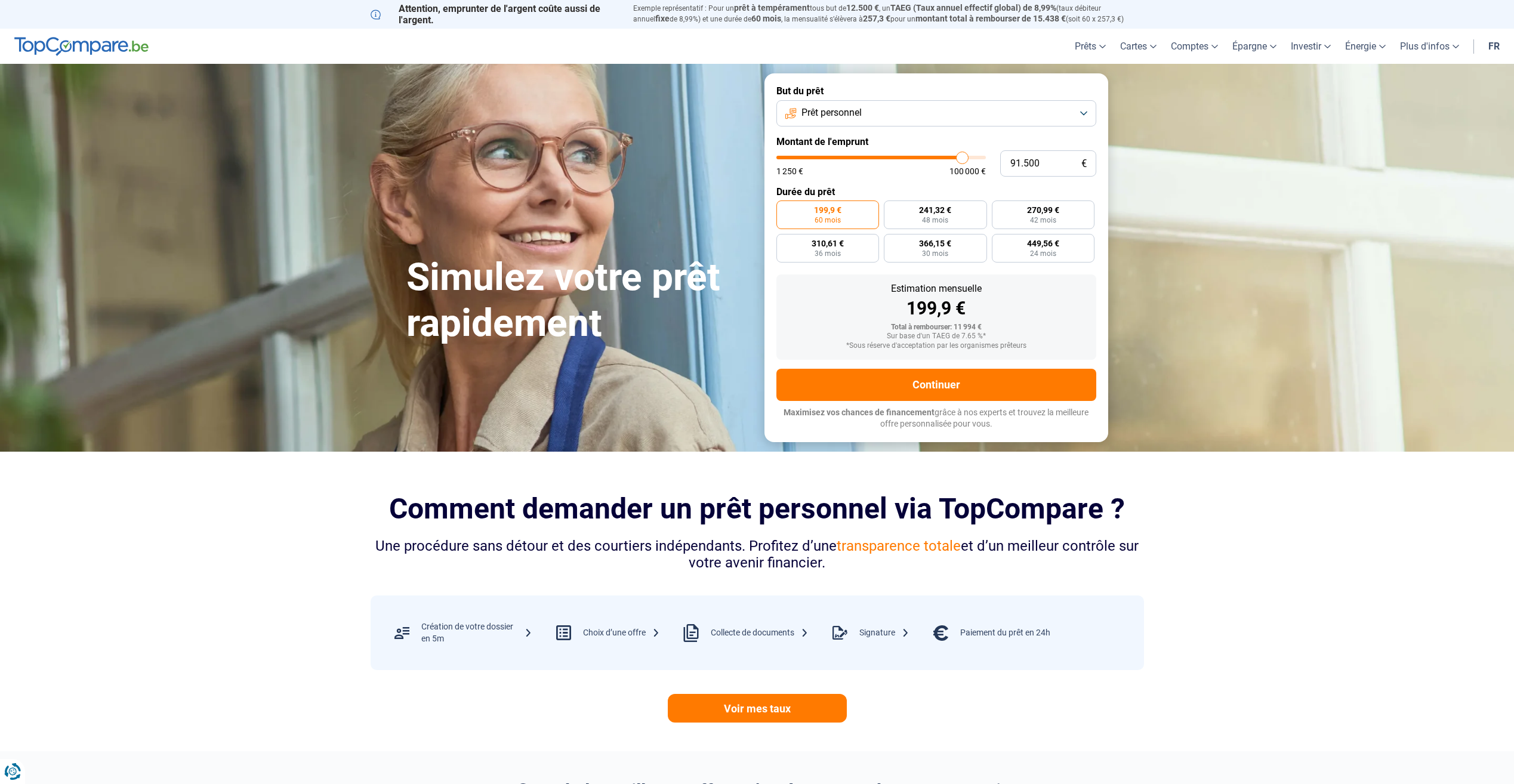
type input "93.000"
type input "93000"
type input "94.250"
type input "94250"
type input "96.250"
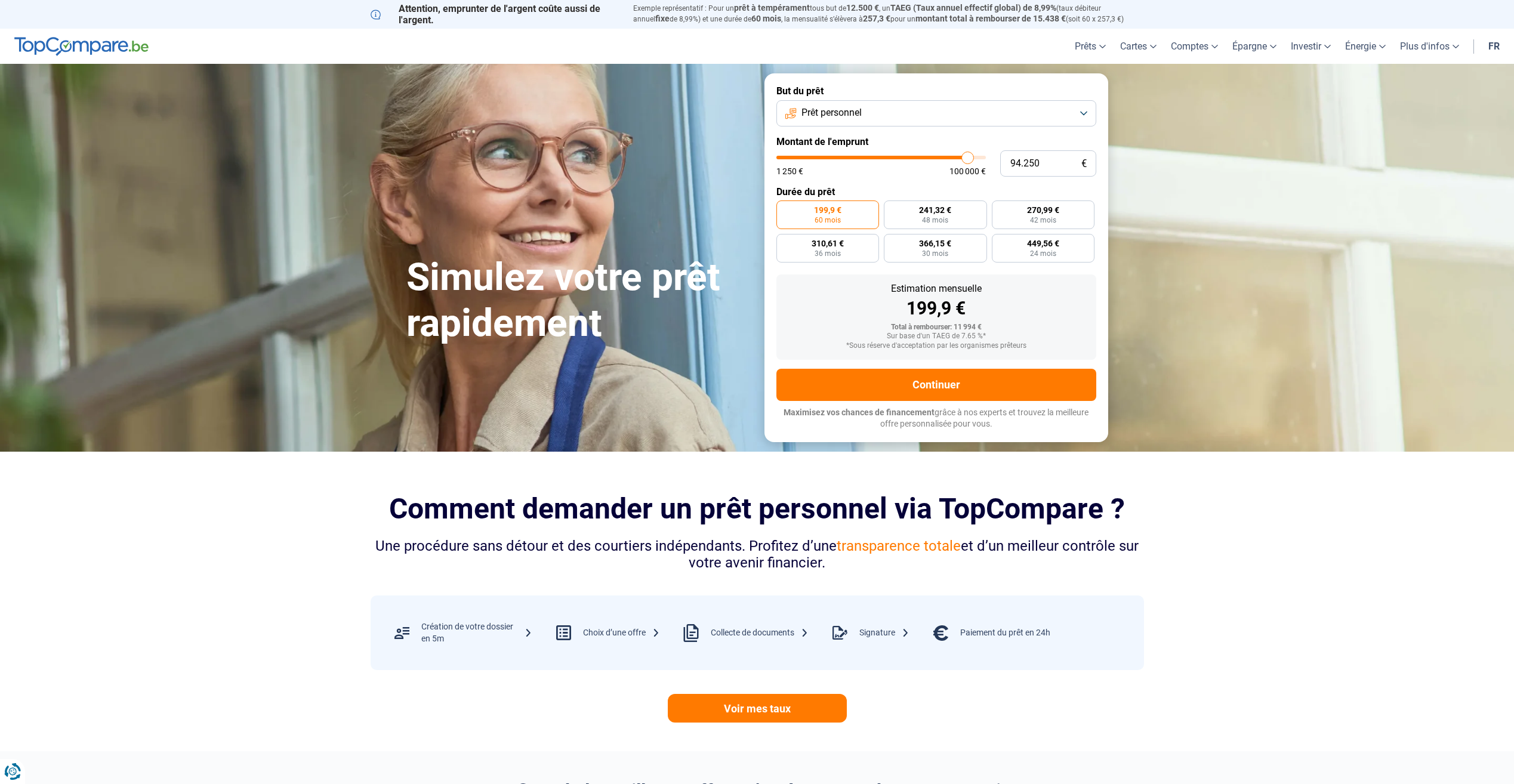
type input "96250"
type input "97.500"
type input "97500"
type input "98.750"
type input "98750"
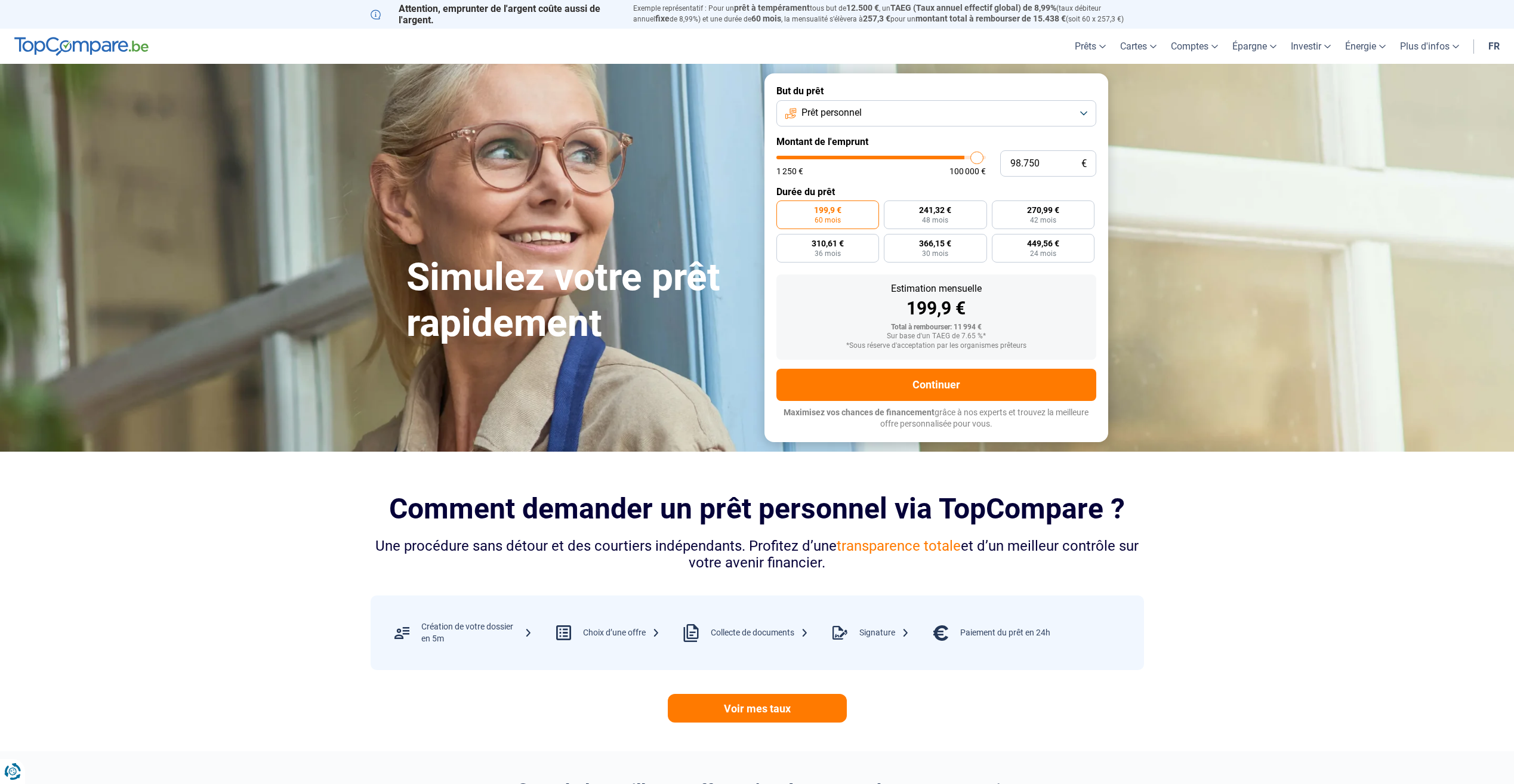
type input "100.000"
drag, startPoint x: 800, startPoint y: 155, endPoint x: 996, endPoint y: 163, distance: 196.2
type input "100000"
click at [986, 159] on input "range" at bounding box center [881, 157] width 210 height 4
radio input "false"
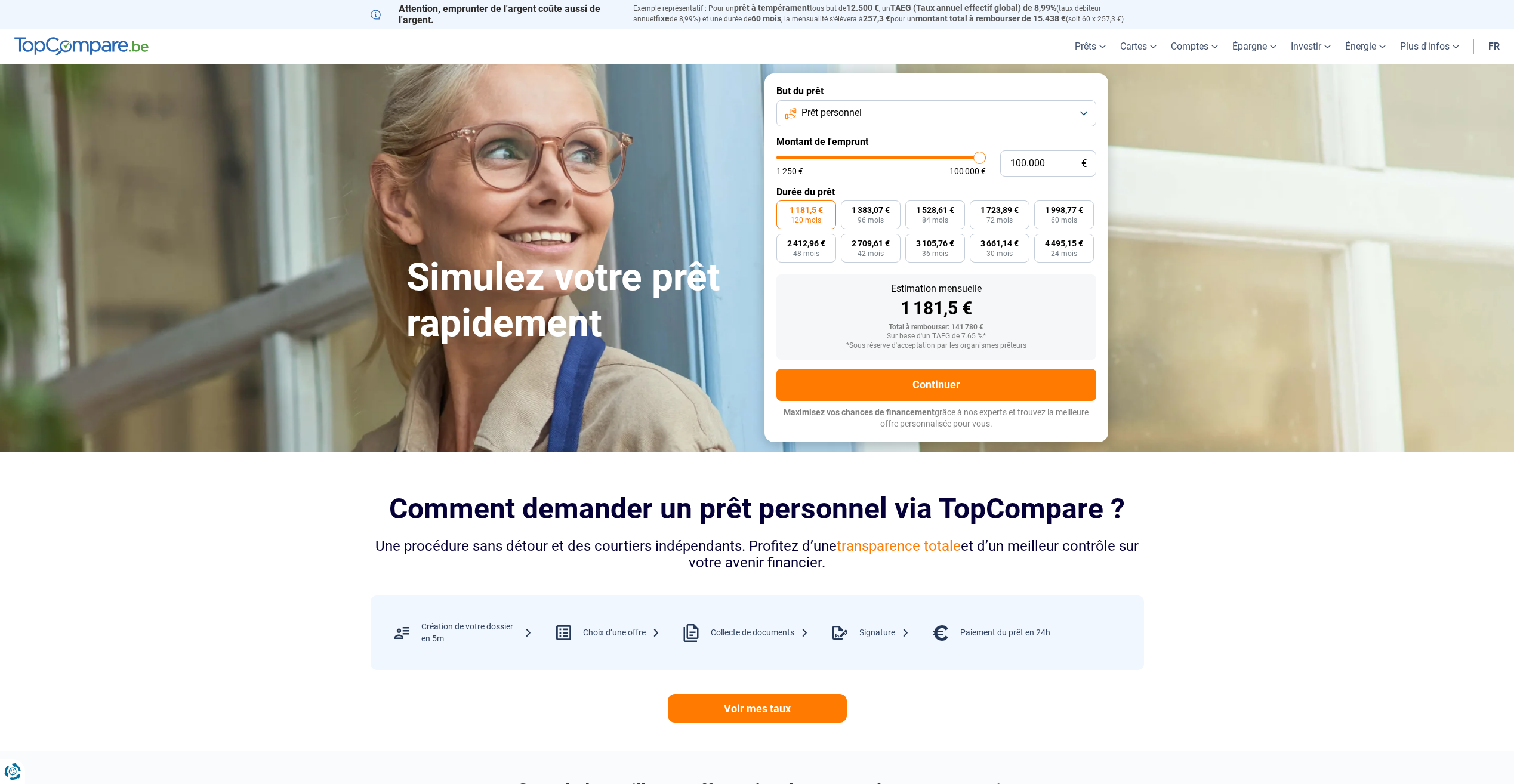
click at [1084, 125] on button "Prêt personnel" at bounding box center [936, 113] width 320 height 26
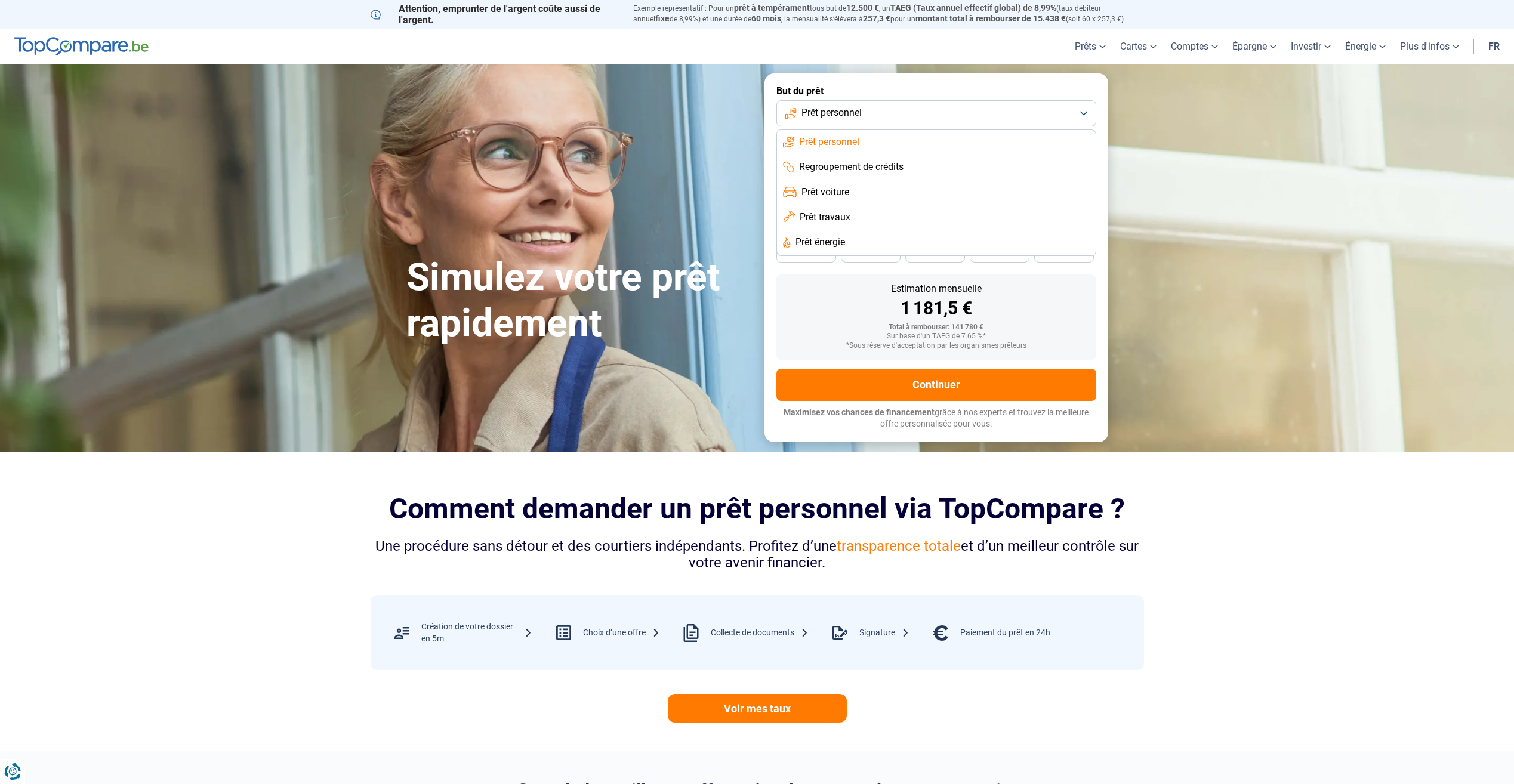
click at [878, 230] on li "Prêt travaux" at bounding box center [936, 243] width 307 height 25
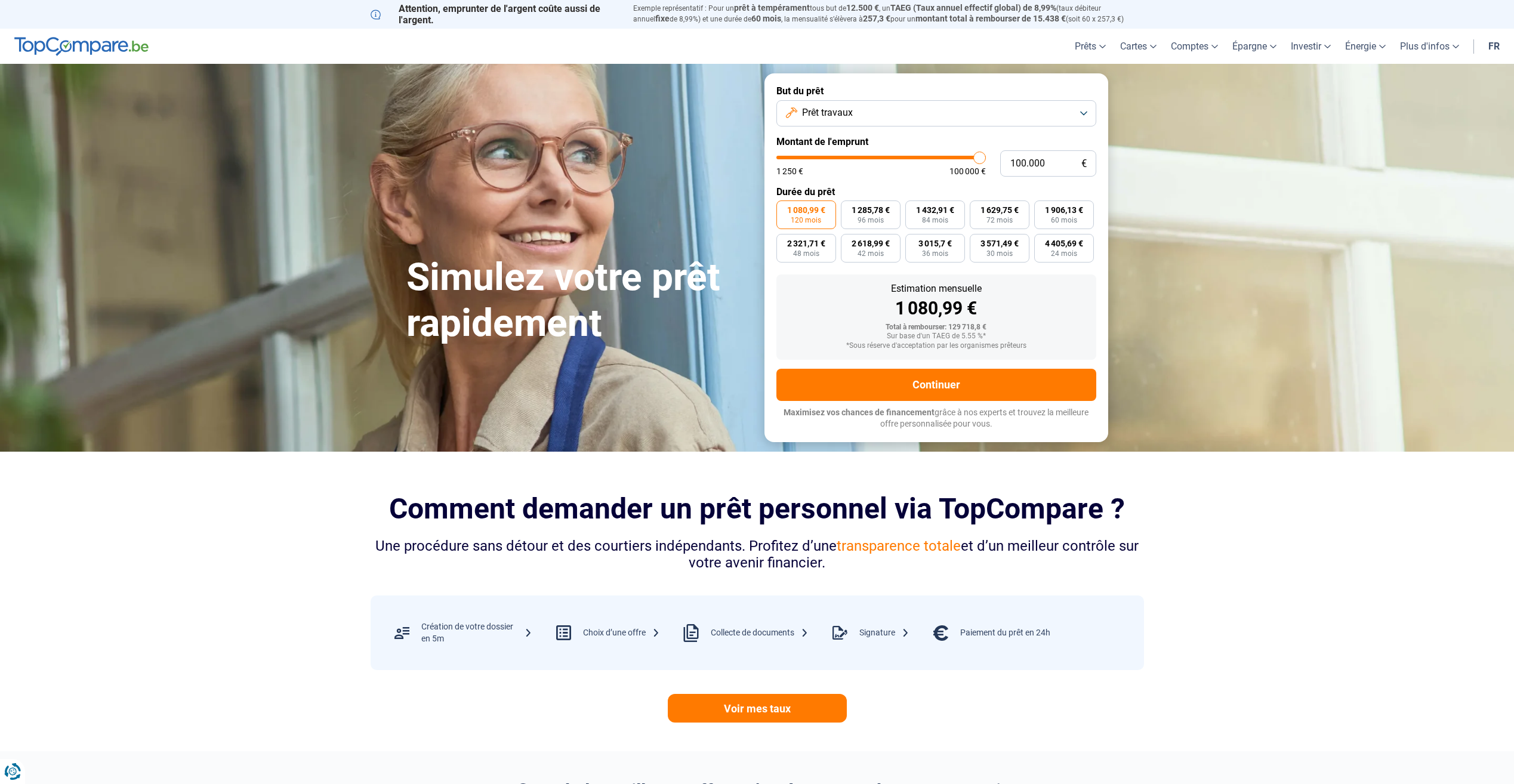
click at [1038, 104] on button "Prêt travaux" at bounding box center [936, 113] width 320 height 26
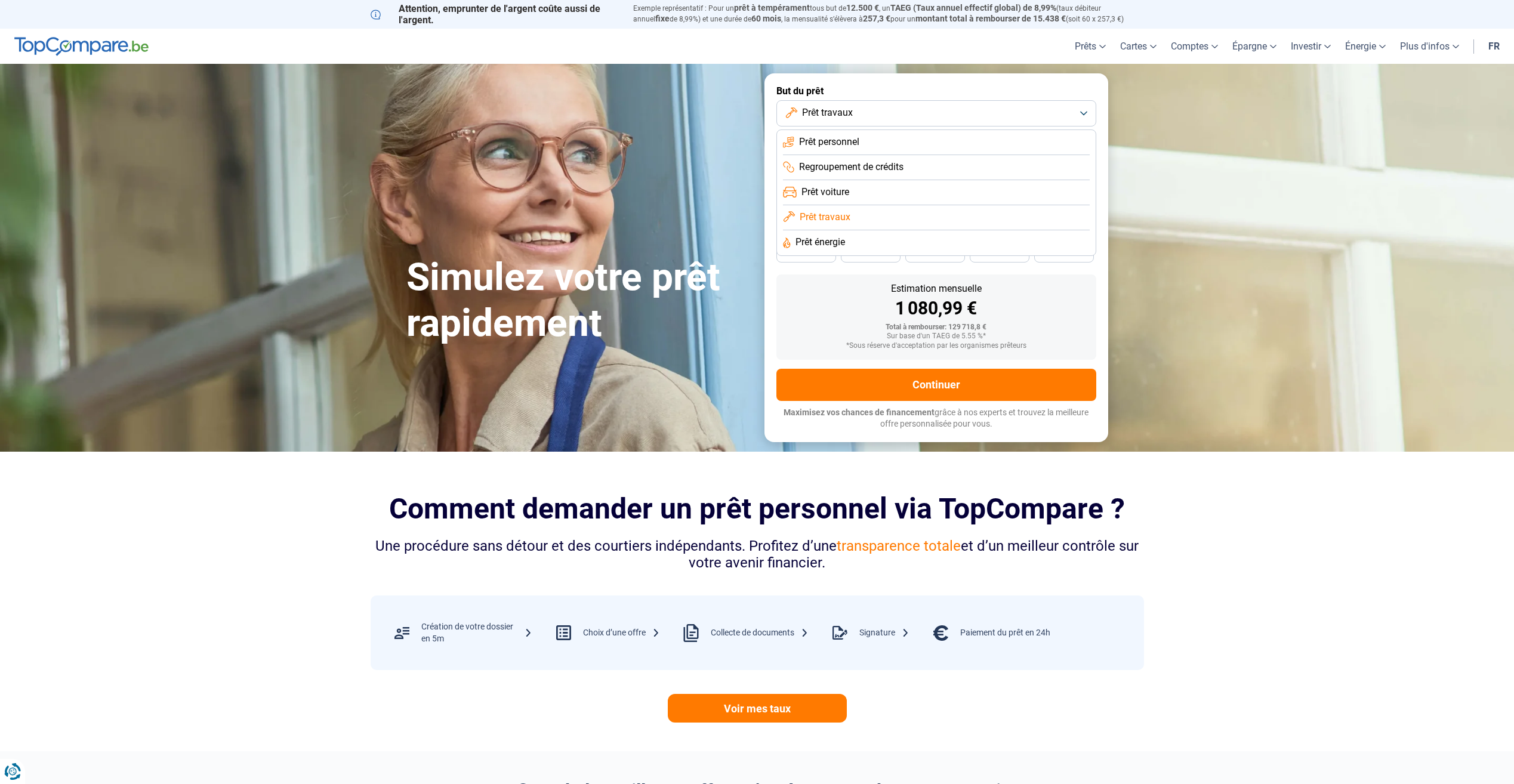
click at [873, 205] on li "Prêt voiture" at bounding box center [936, 218] width 307 height 25
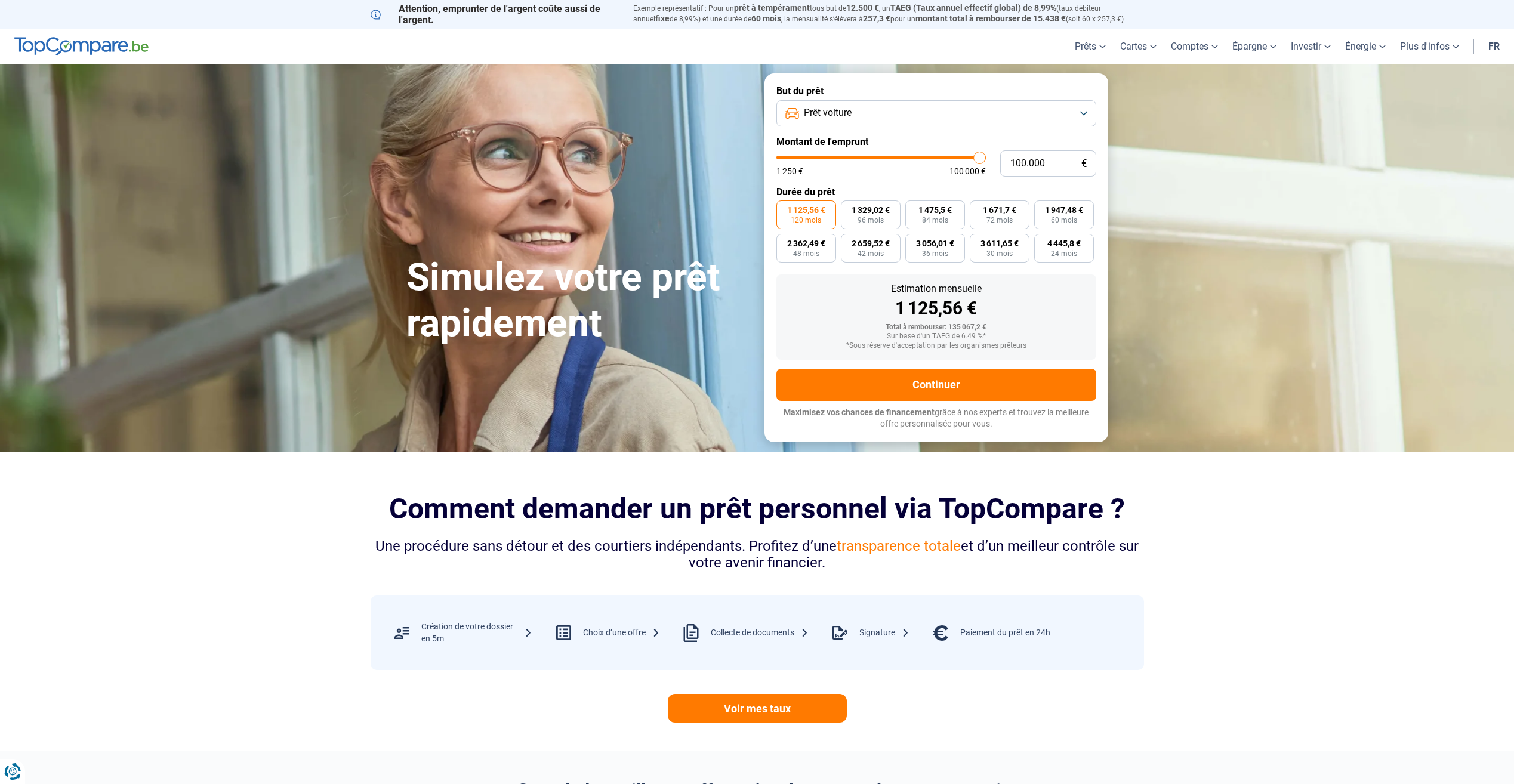
click at [1083, 114] on button "Prêt voiture" at bounding box center [936, 113] width 320 height 26
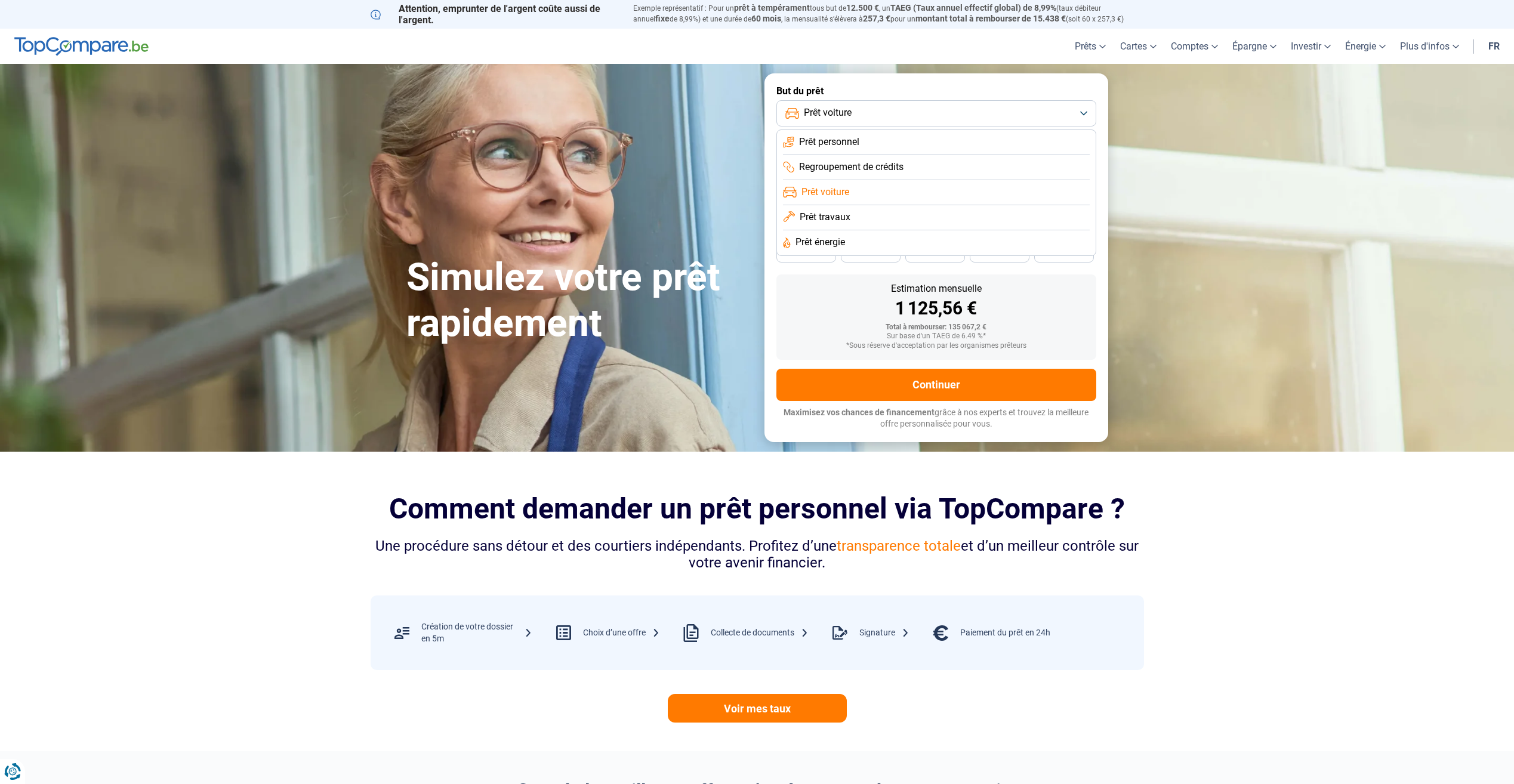
click at [862, 242] on li "Prêt énergie" at bounding box center [936, 243] width 307 height 25
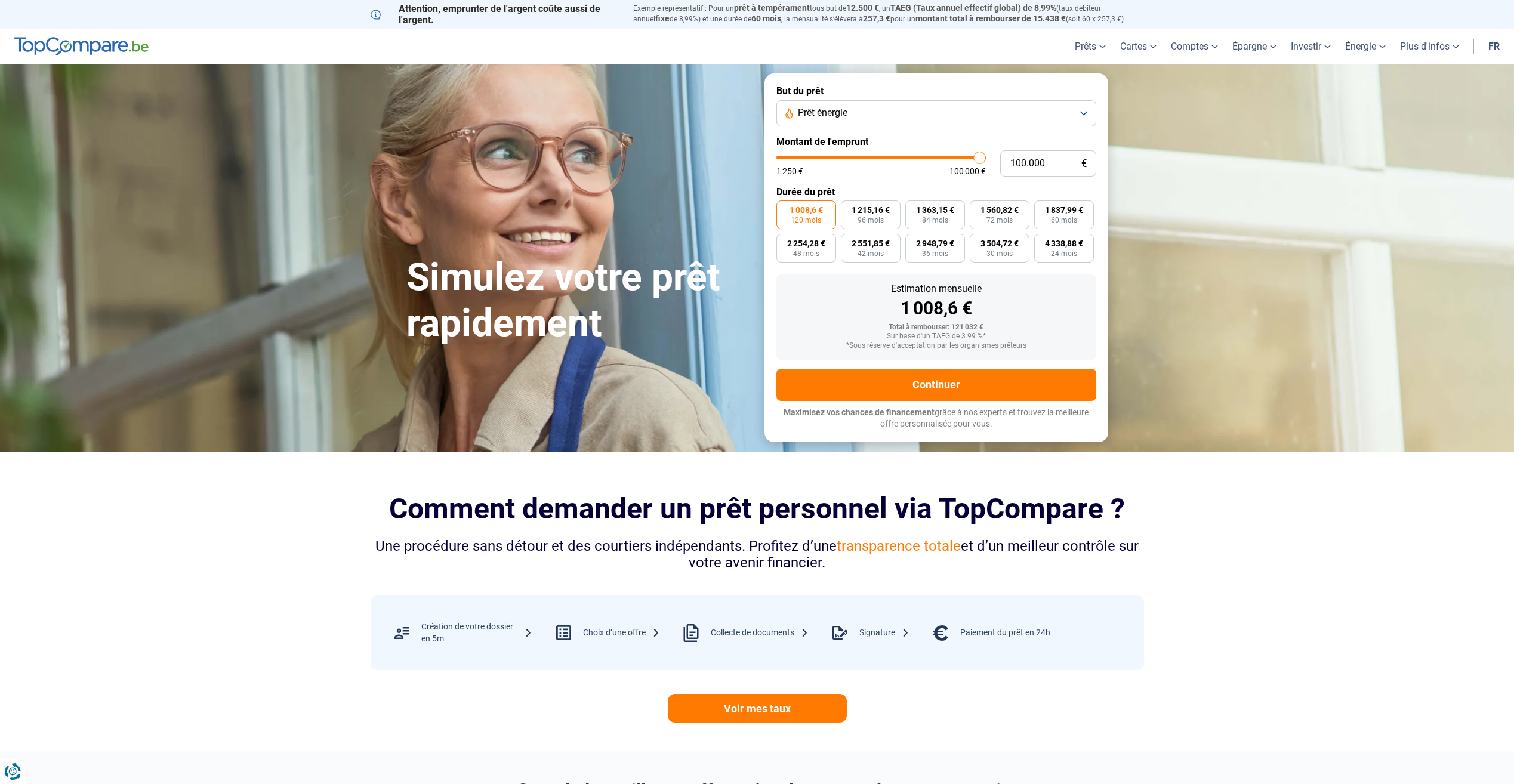
click at [1071, 108] on button "Prêt énergie" at bounding box center [936, 113] width 320 height 26
